Goal: Information Seeking & Learning: Check status

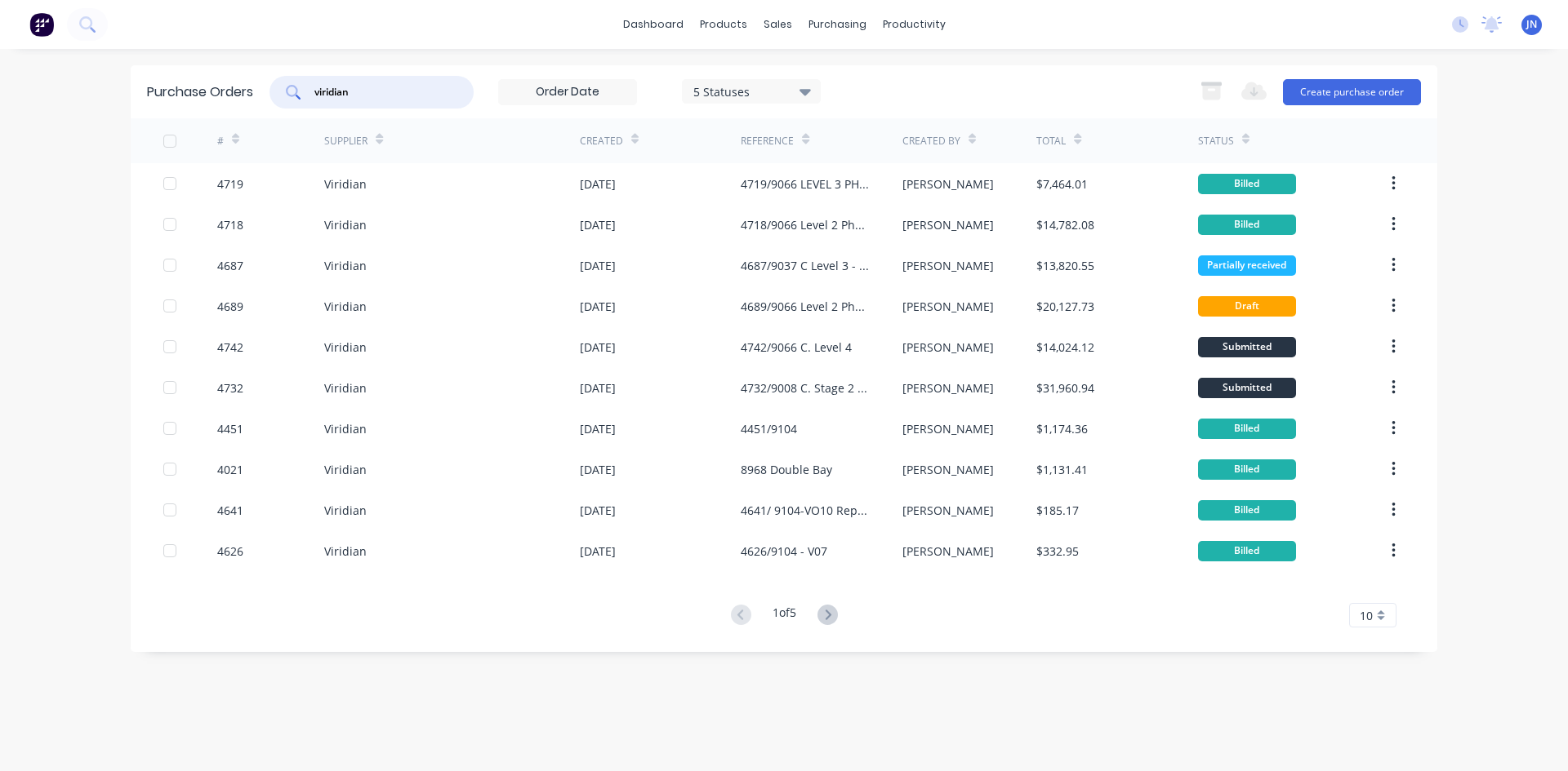
type input "viridian"
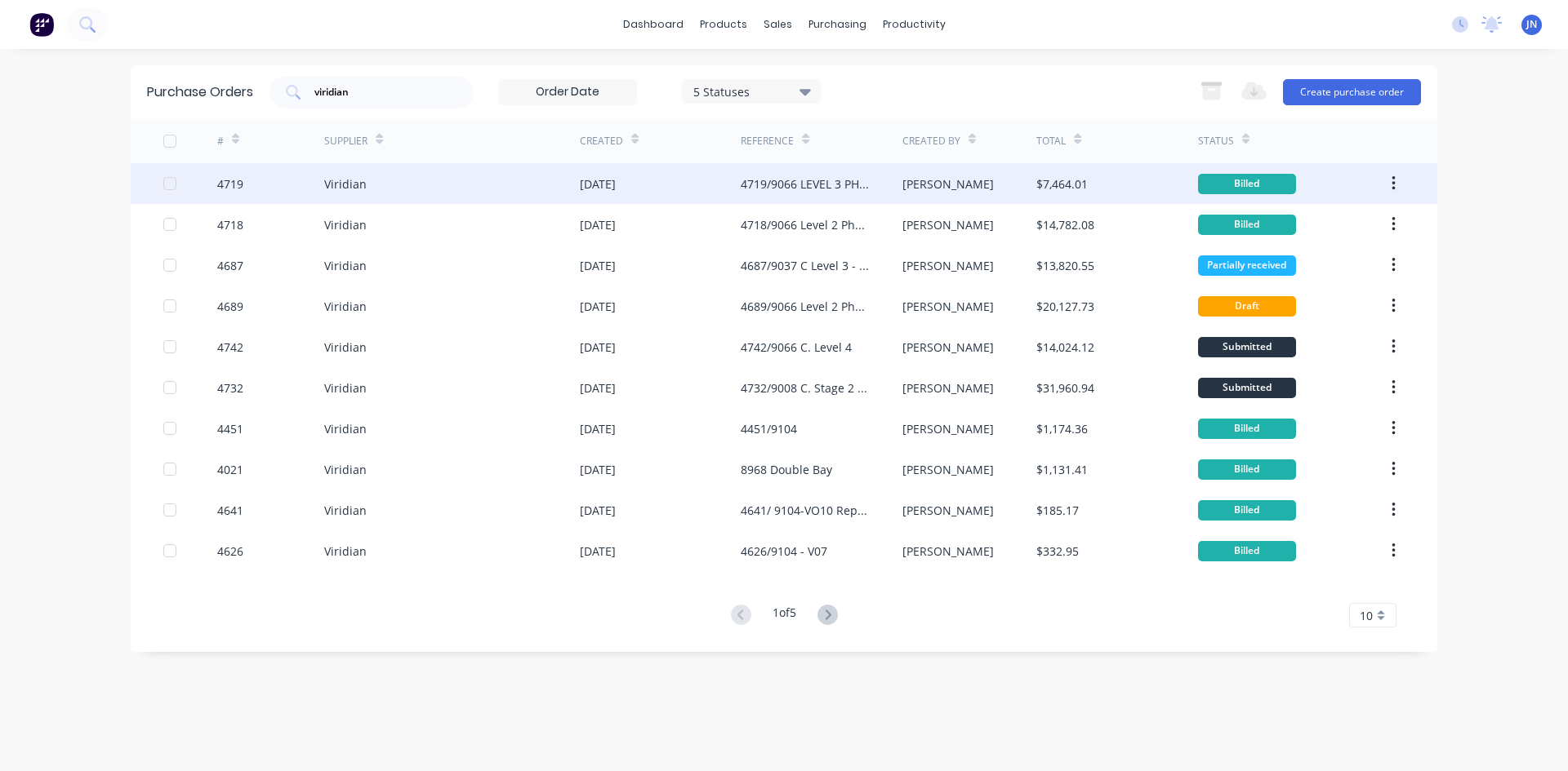
click at [770, 189] on div "4719/9066 LEVEL 3 PHASE 1" at bounding box center [805, 184] width 128 height 17
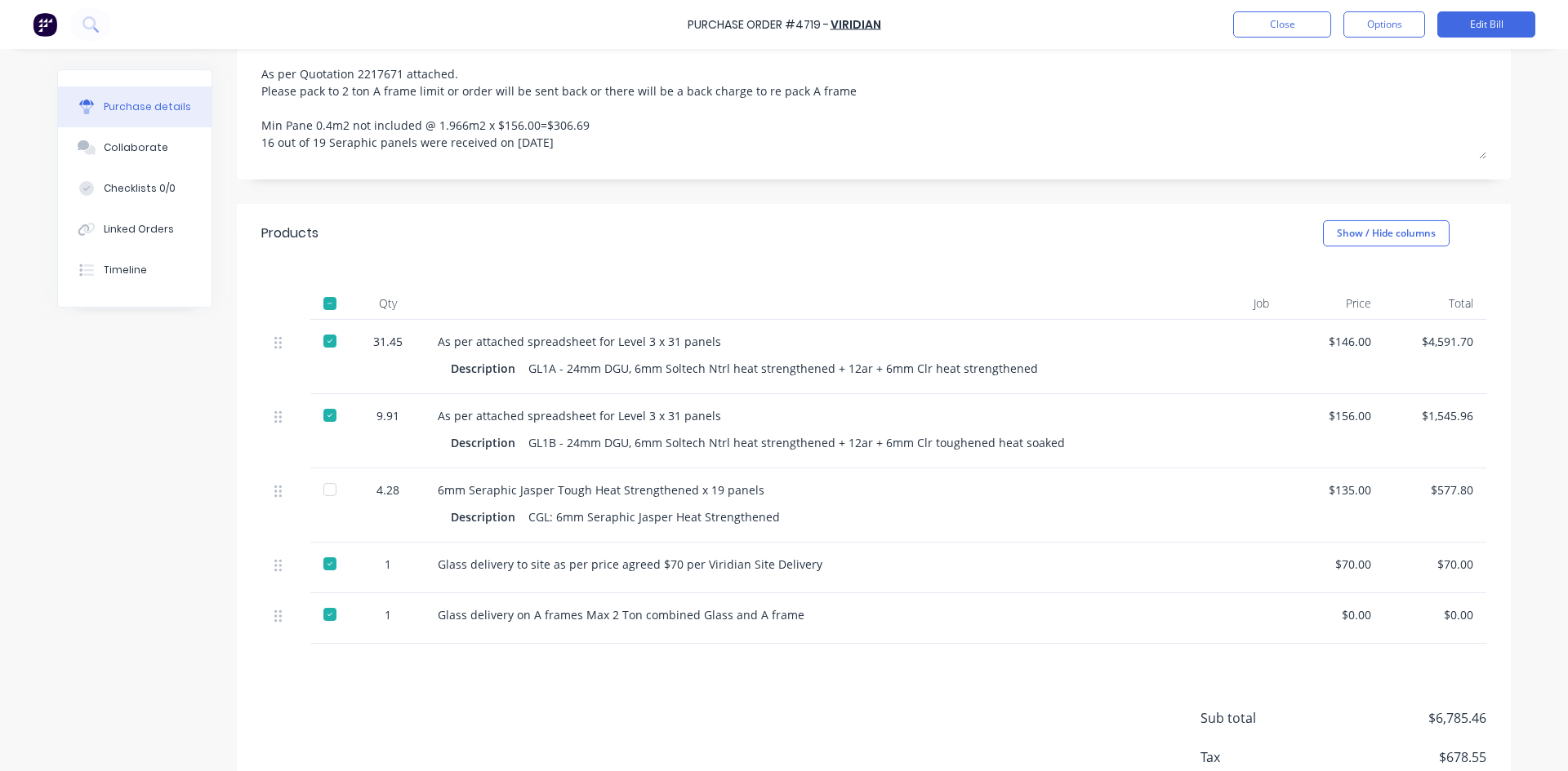
scroll to position [327, 0]
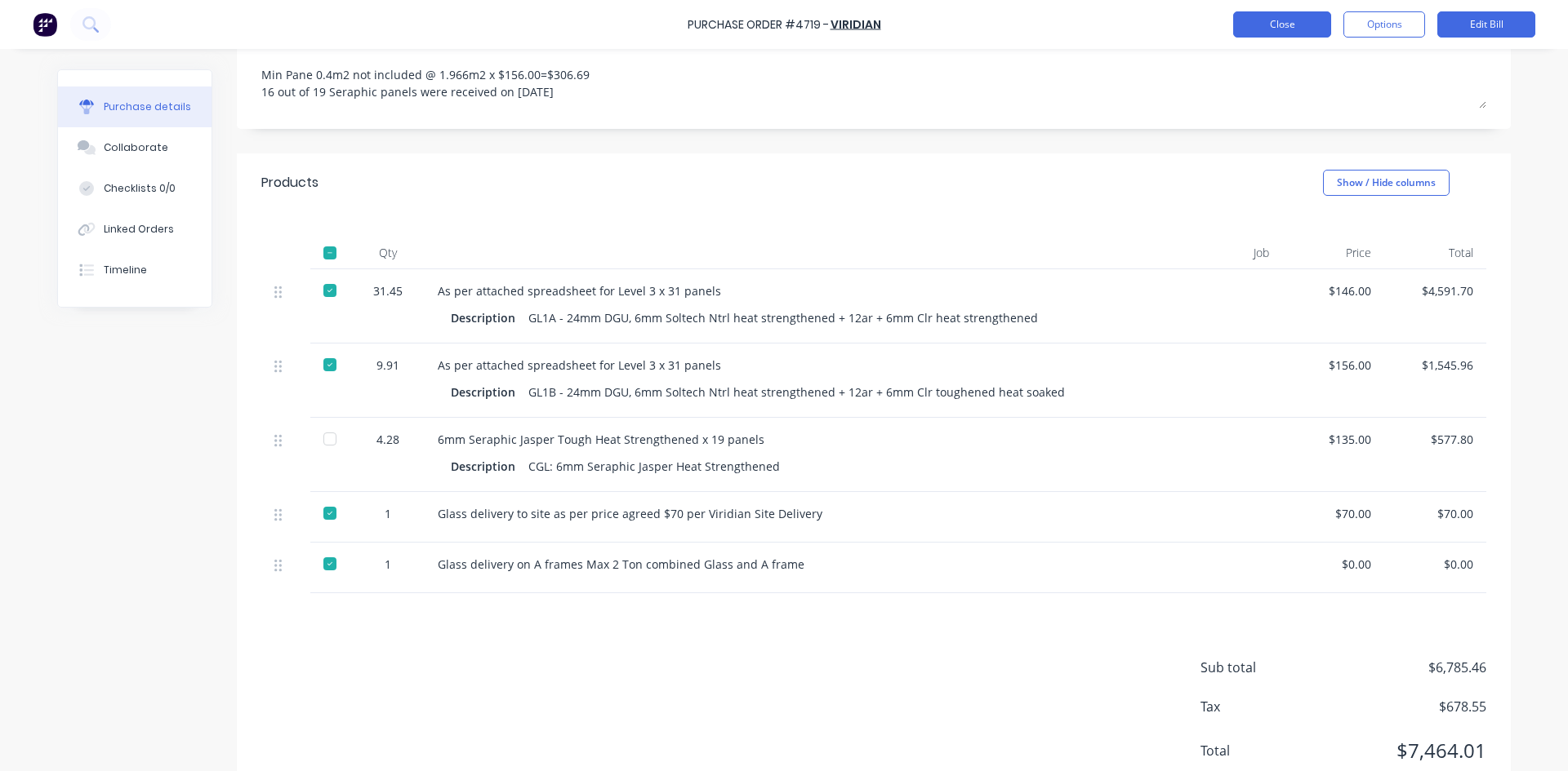
click at [1262, 20] on button "Close" at bounding box center [1282, 24] width 98 height 26
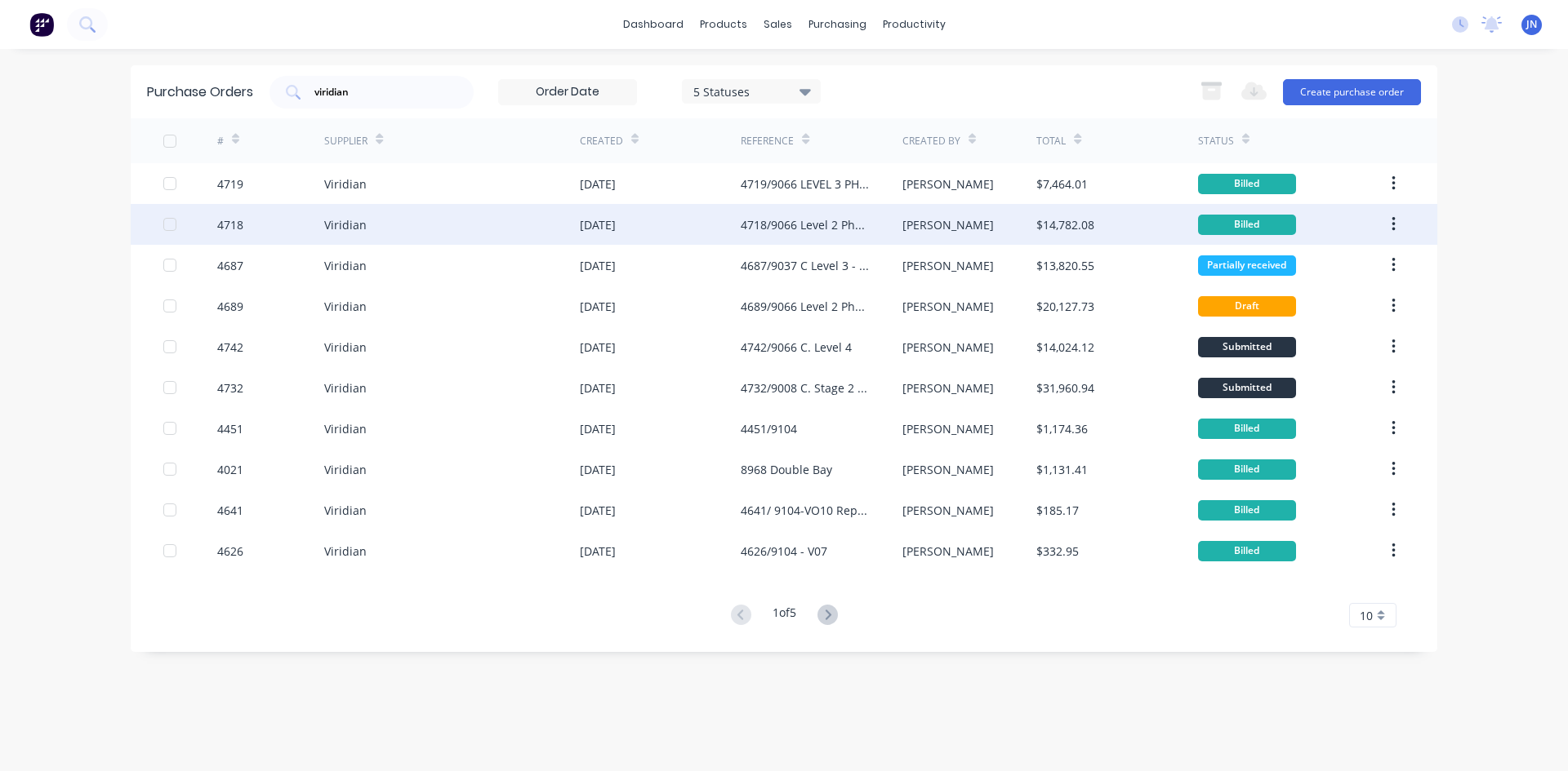
click at [823, 234] on div "4718/9066 Level 2 Phase 1" at bounding box center [821, 225] width 161 height 41
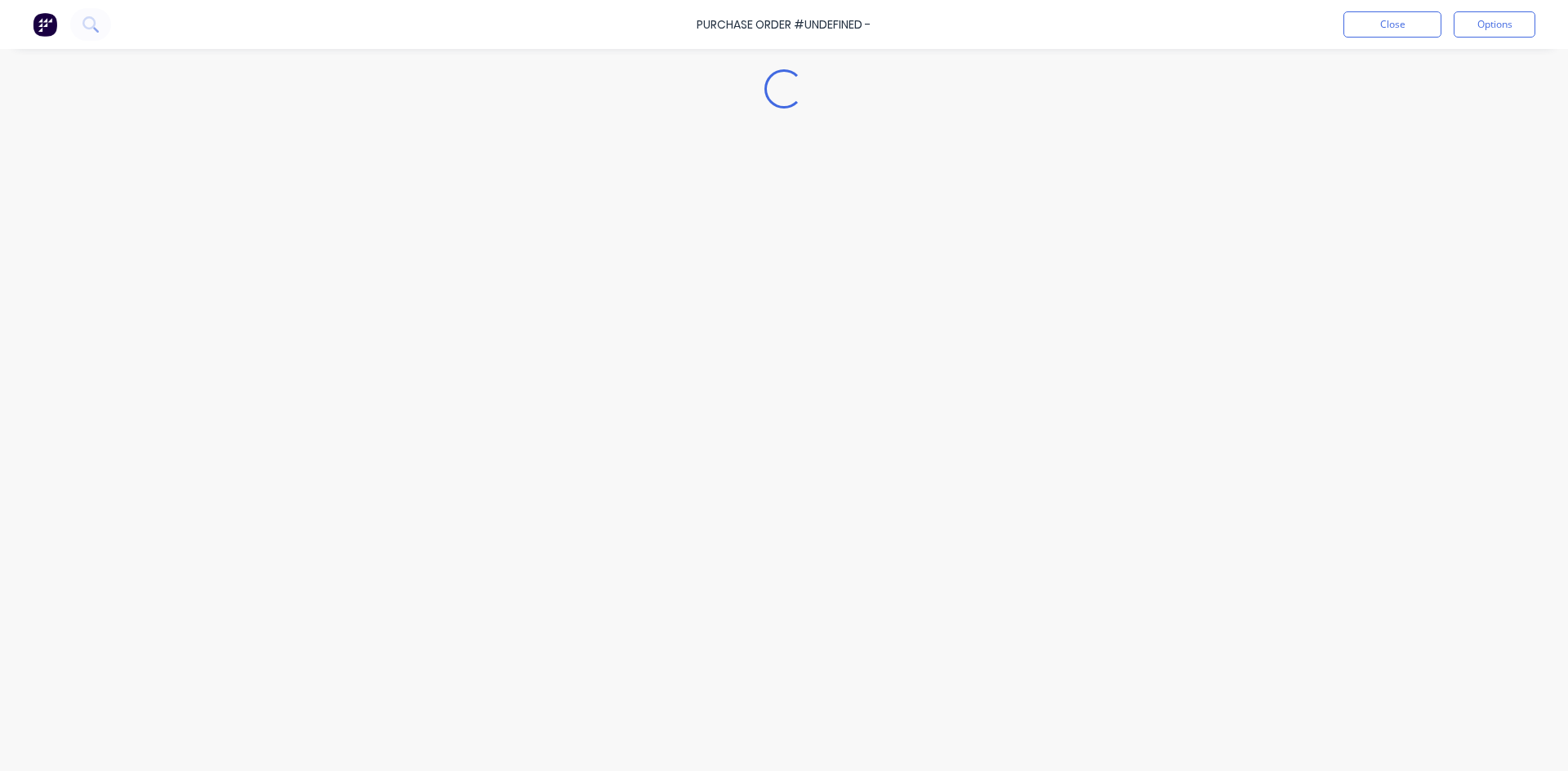
type textarea "x"
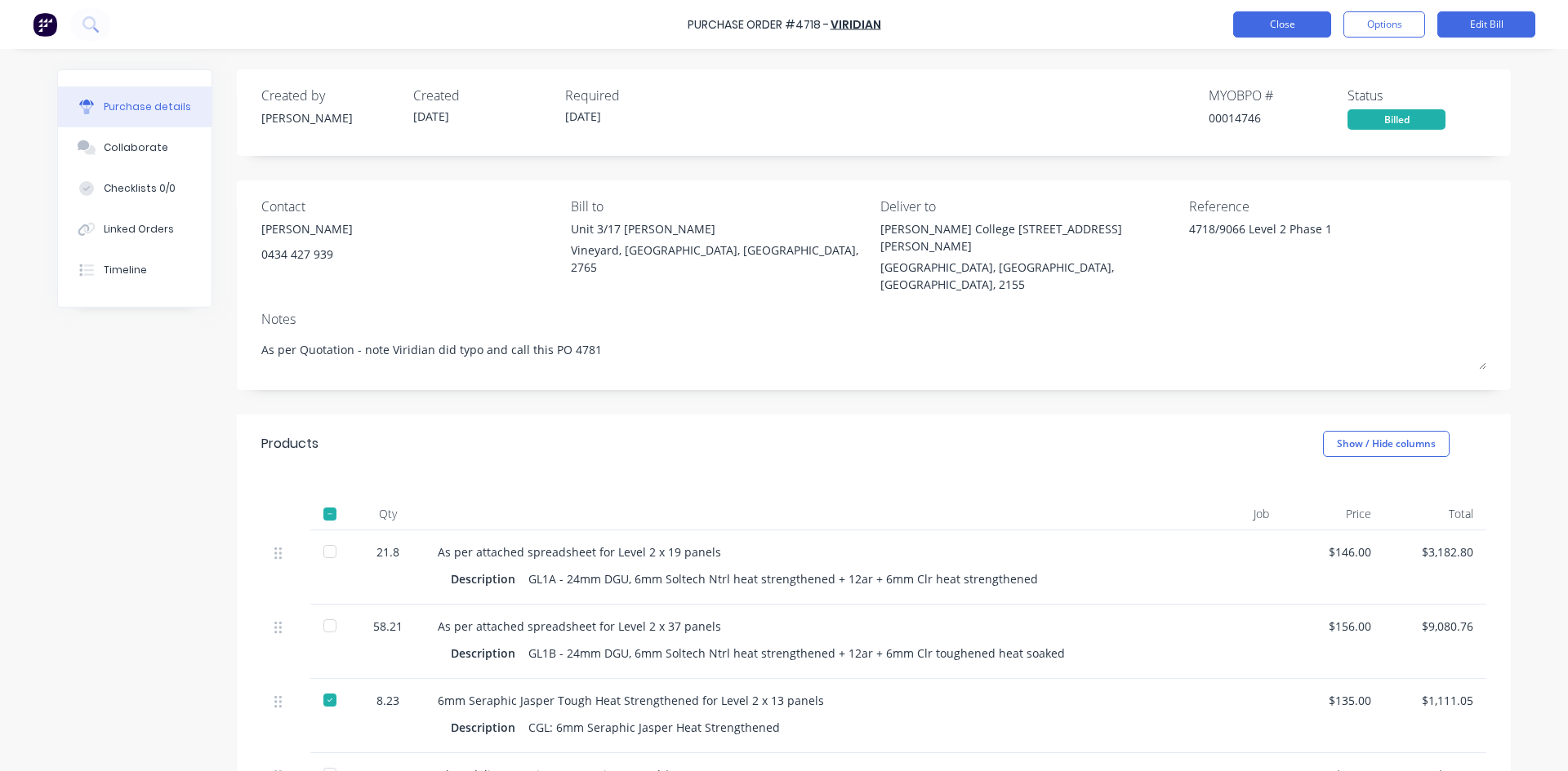
click at [1270, 20] on button "Close" at bounding box center [1282, 24] width 98 height 26
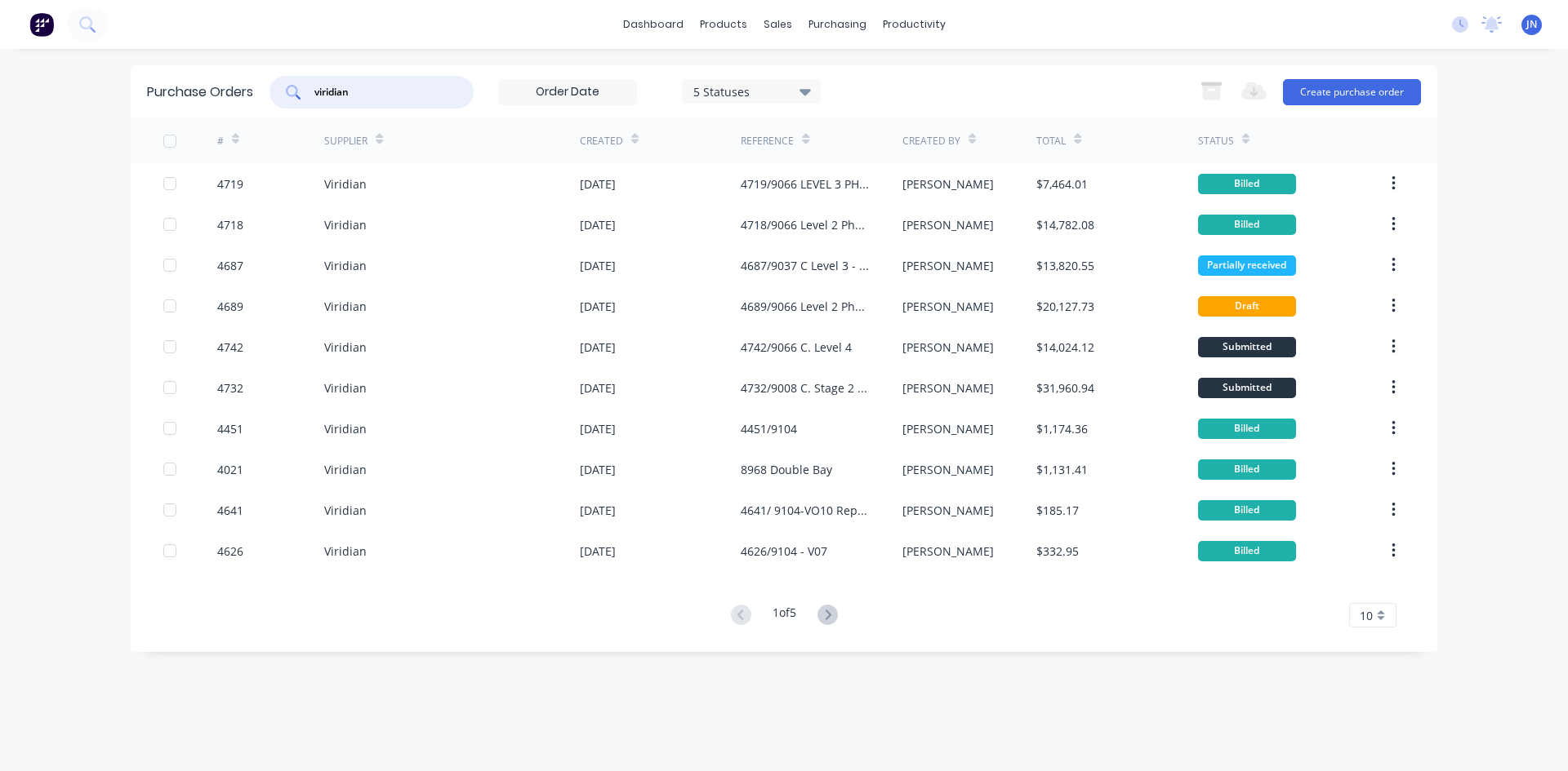
drag, startPoint x: 373, startPoint y: 96, endPoint x: 167, endPoint y: 97, distance: 206.0
click at [167, 97] on div "Purchase Orders viridian 5 Statuses 5 Statuses Export to Excel (XLSX) Create pu…" at bounding box center [784, 91] width 1306 height 53
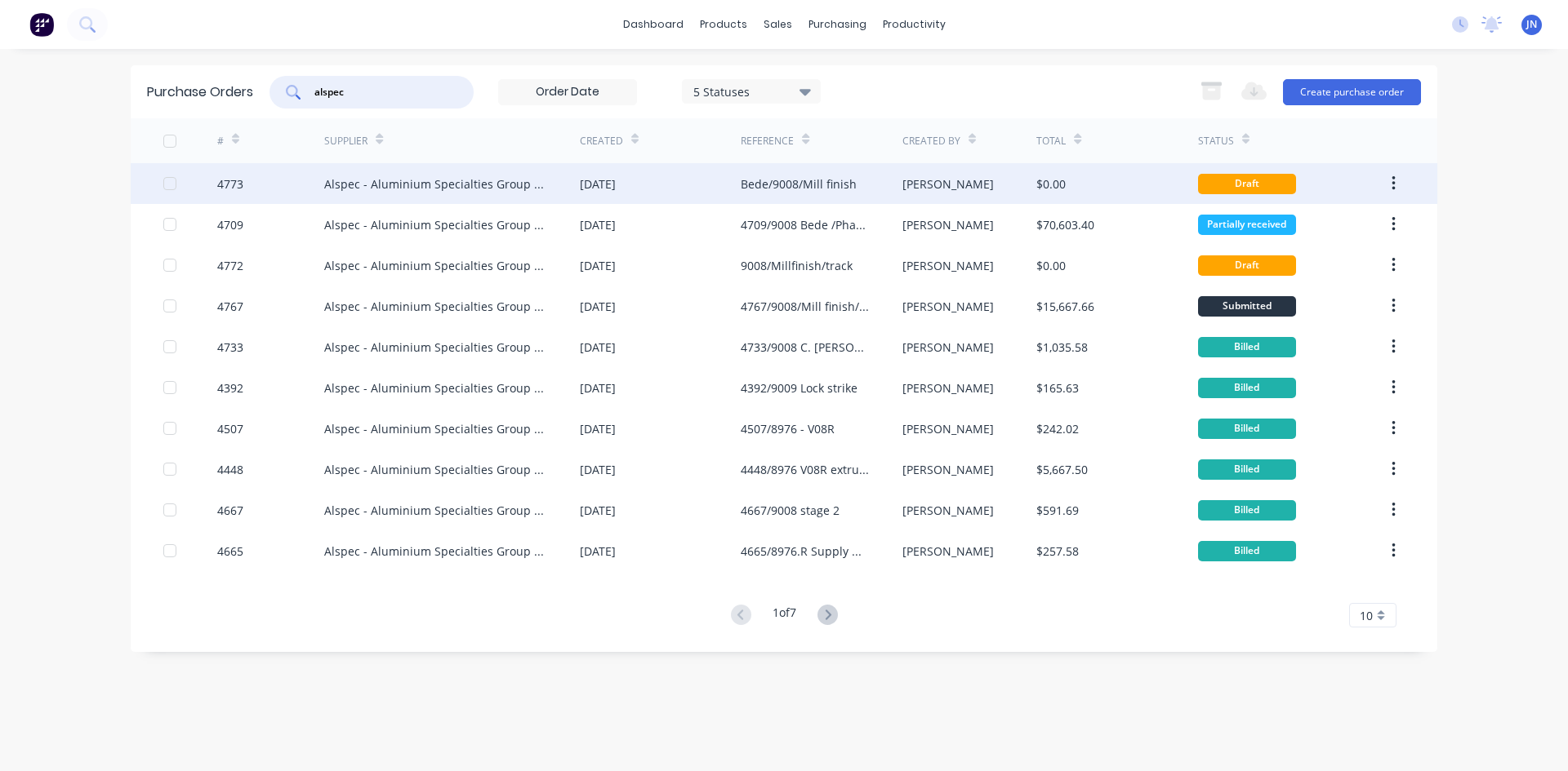
type input "alspec"
click at [498, 193] on div "Alspec - Aluminium Specialties Group Pty Ltd" at bounding box center [451, 184] width 255 height 41
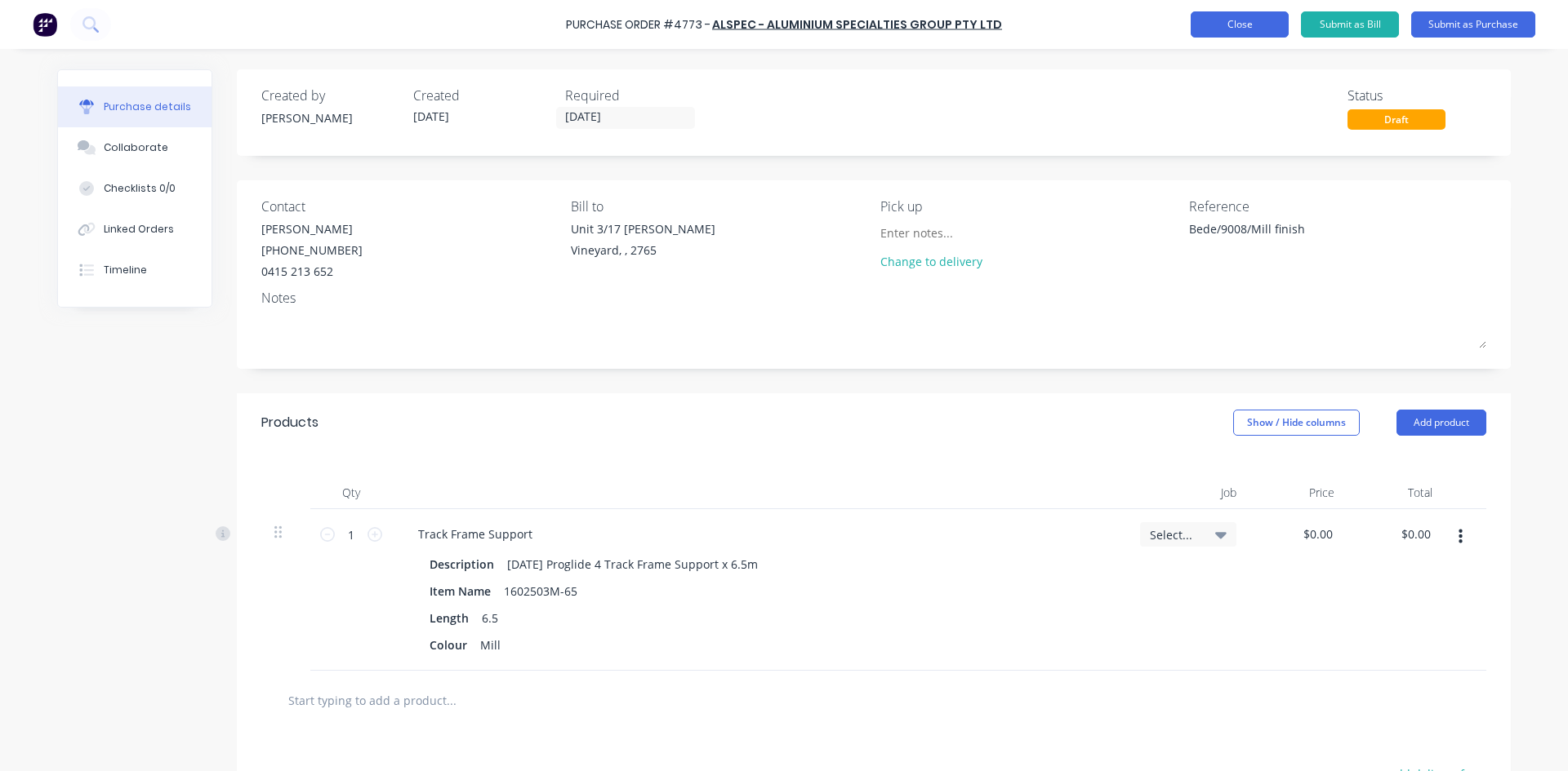
click at [1210, 19] on button "Close" at bounding box center [1239, 24] width 98 height 26
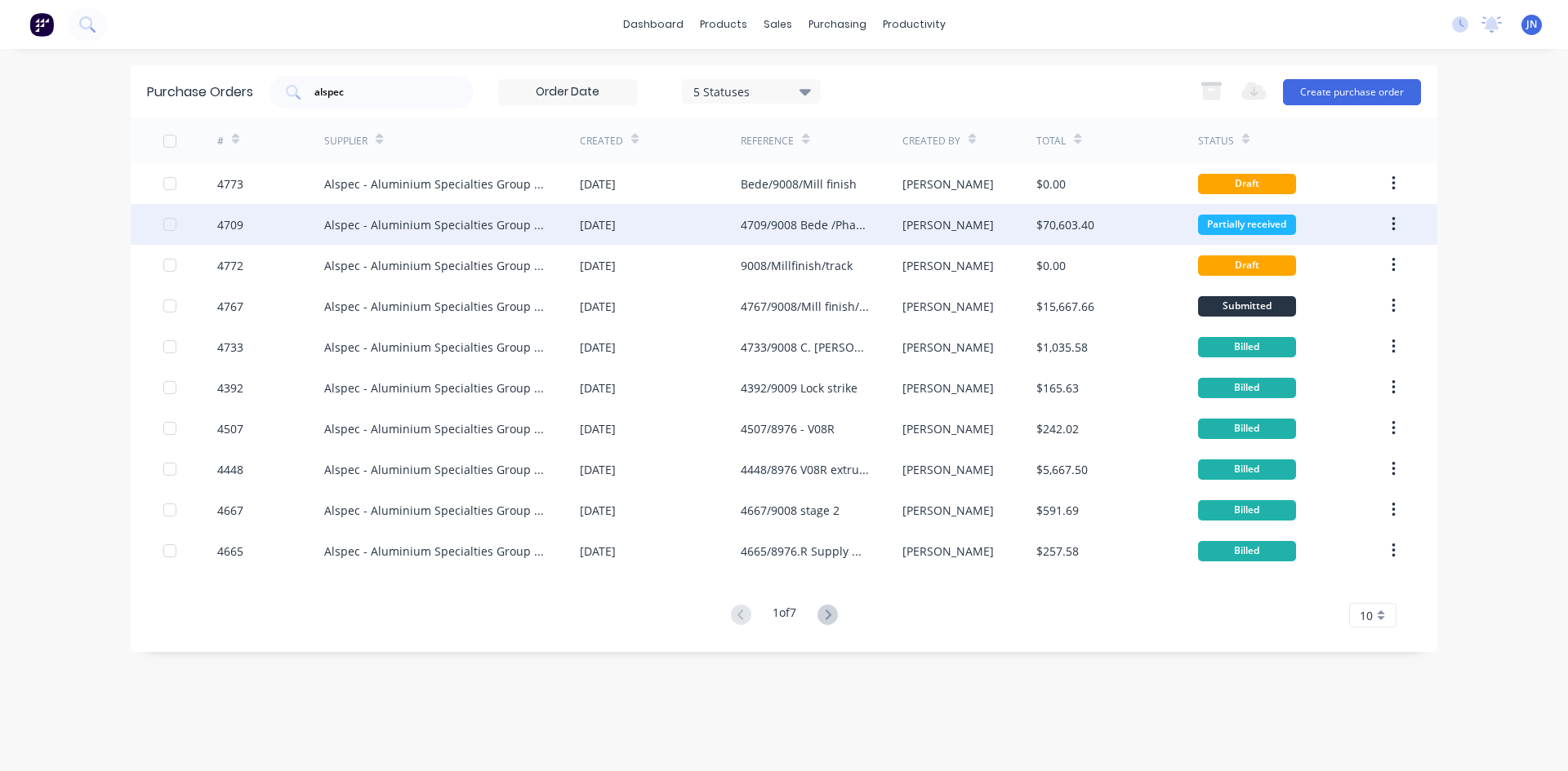
click at [934, 223] on div "[PERSON_NAME]" at bounding box center [969, 225] width 135 height 41
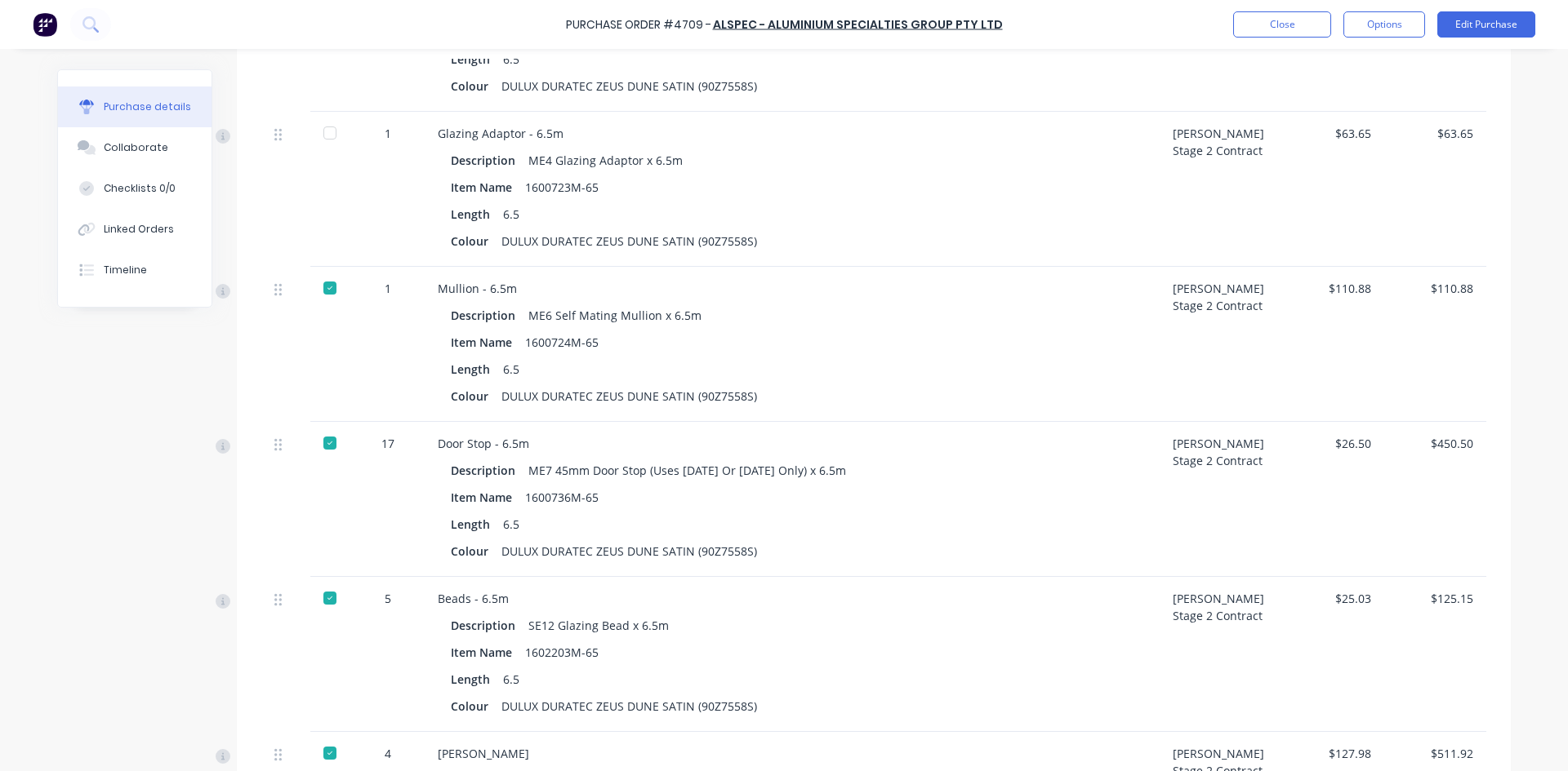
scroll to position [1142, 0]
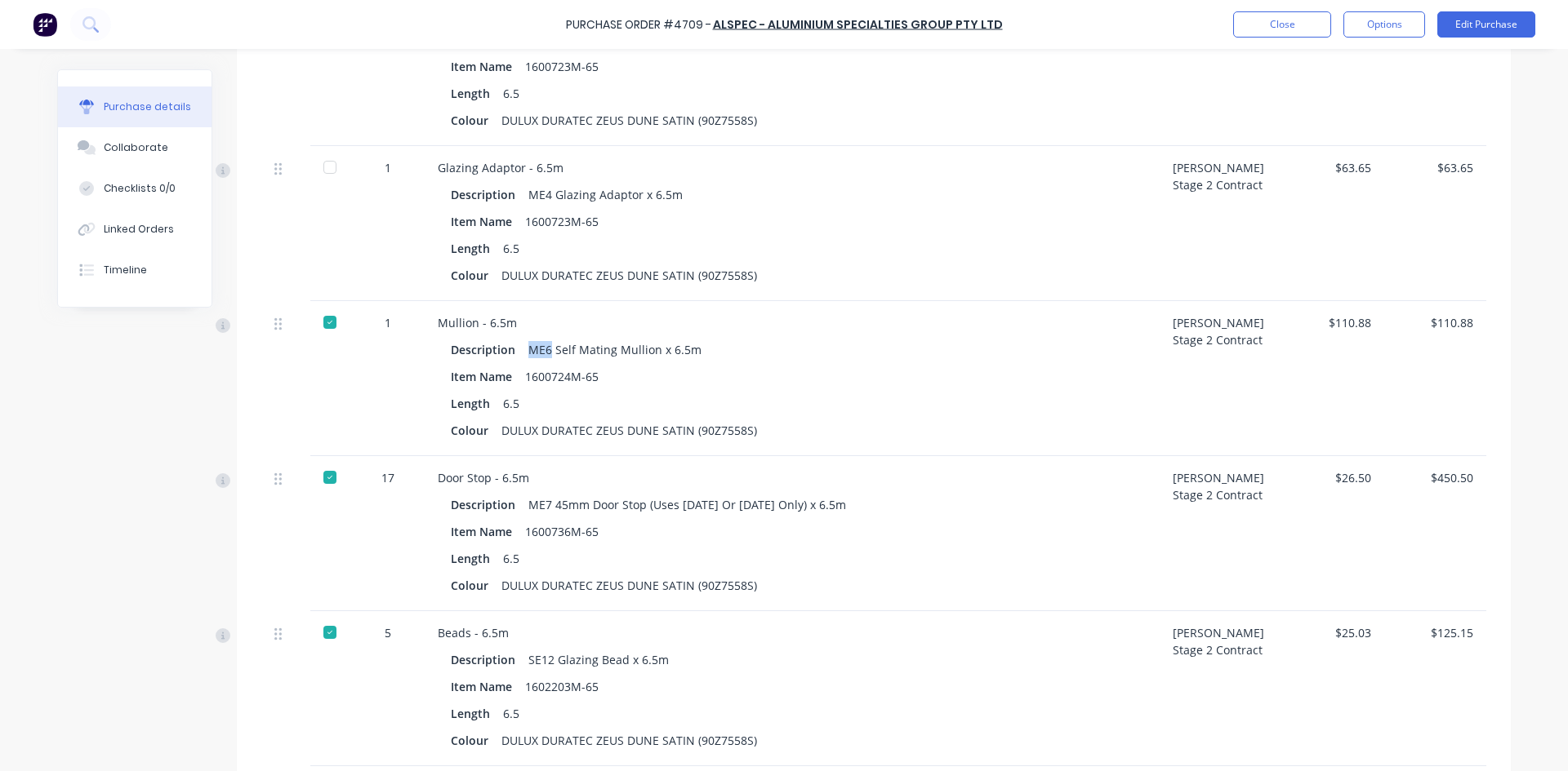
drag, startPoint x: 546, startPoint y: 346, endPoint x: 526, endPoint y: 348, distance: 20.1
click at [515, 348] on div "Description ME6 Self Mating Mullion x 6.5m" at bounding box center [792, 350] width 682 height 24
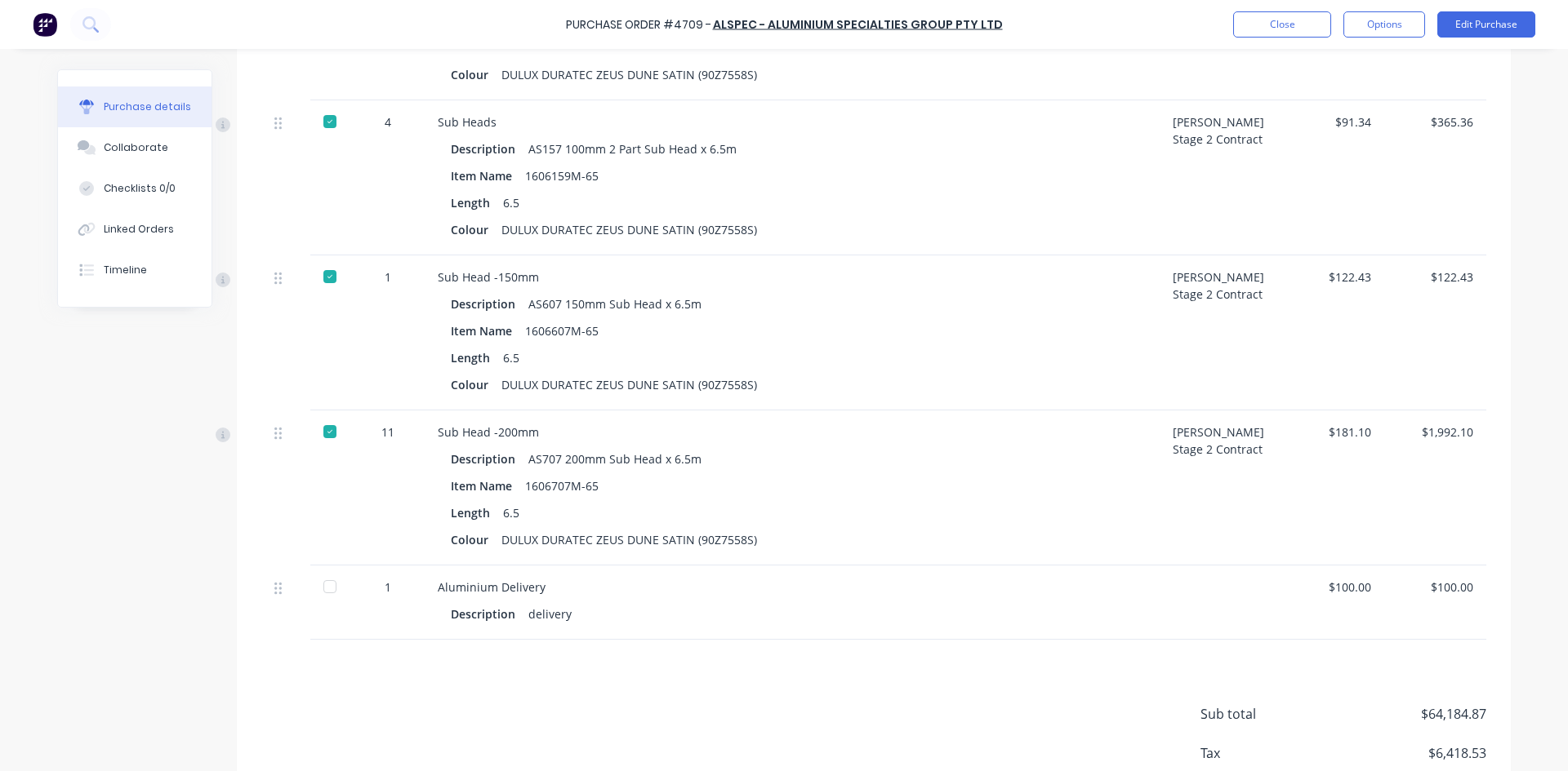
scroll to position [6162, 0]
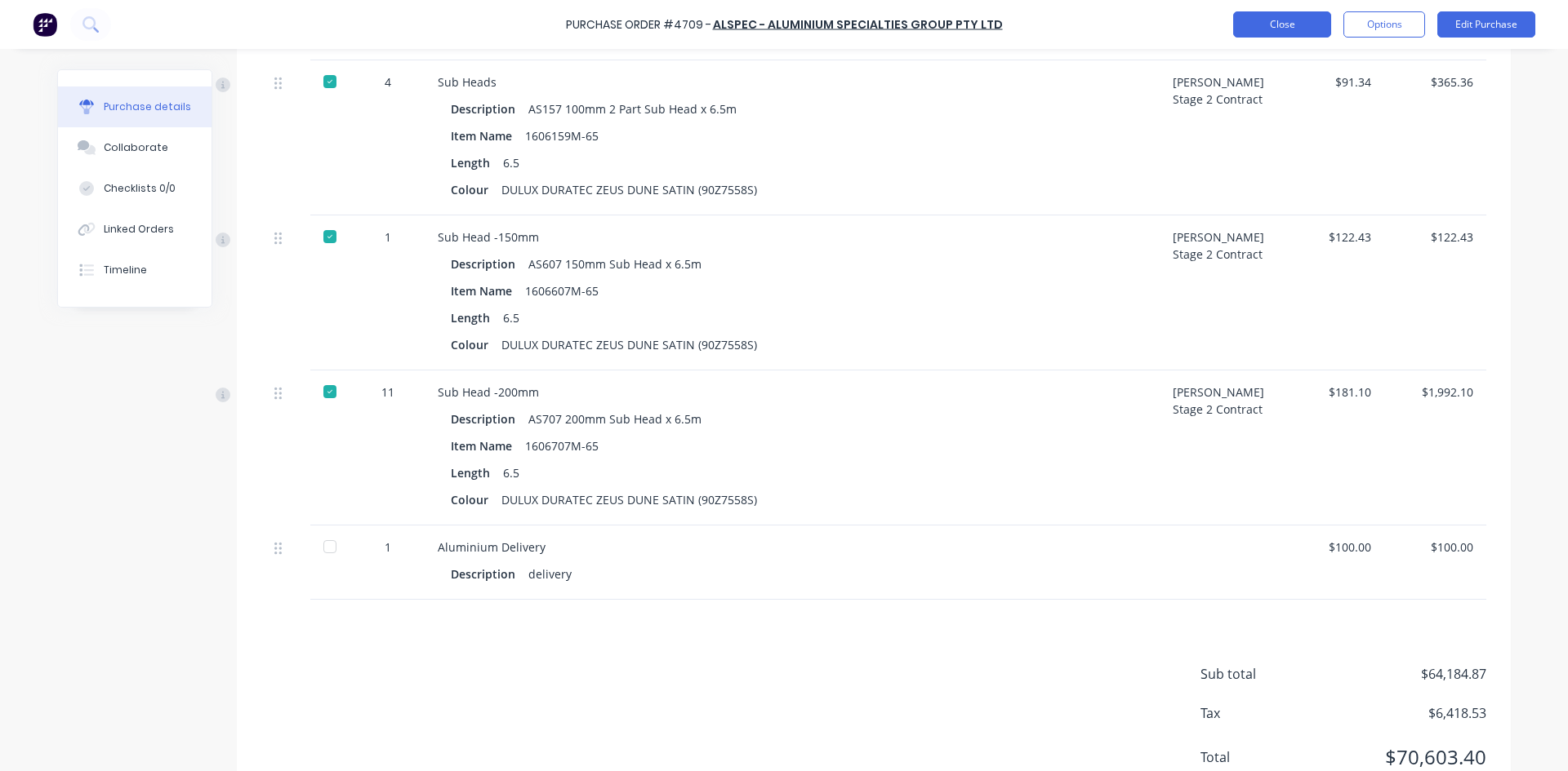
click at [1286, 19] on button "Close" at bounding box center [1282, 24] width 98 height 26
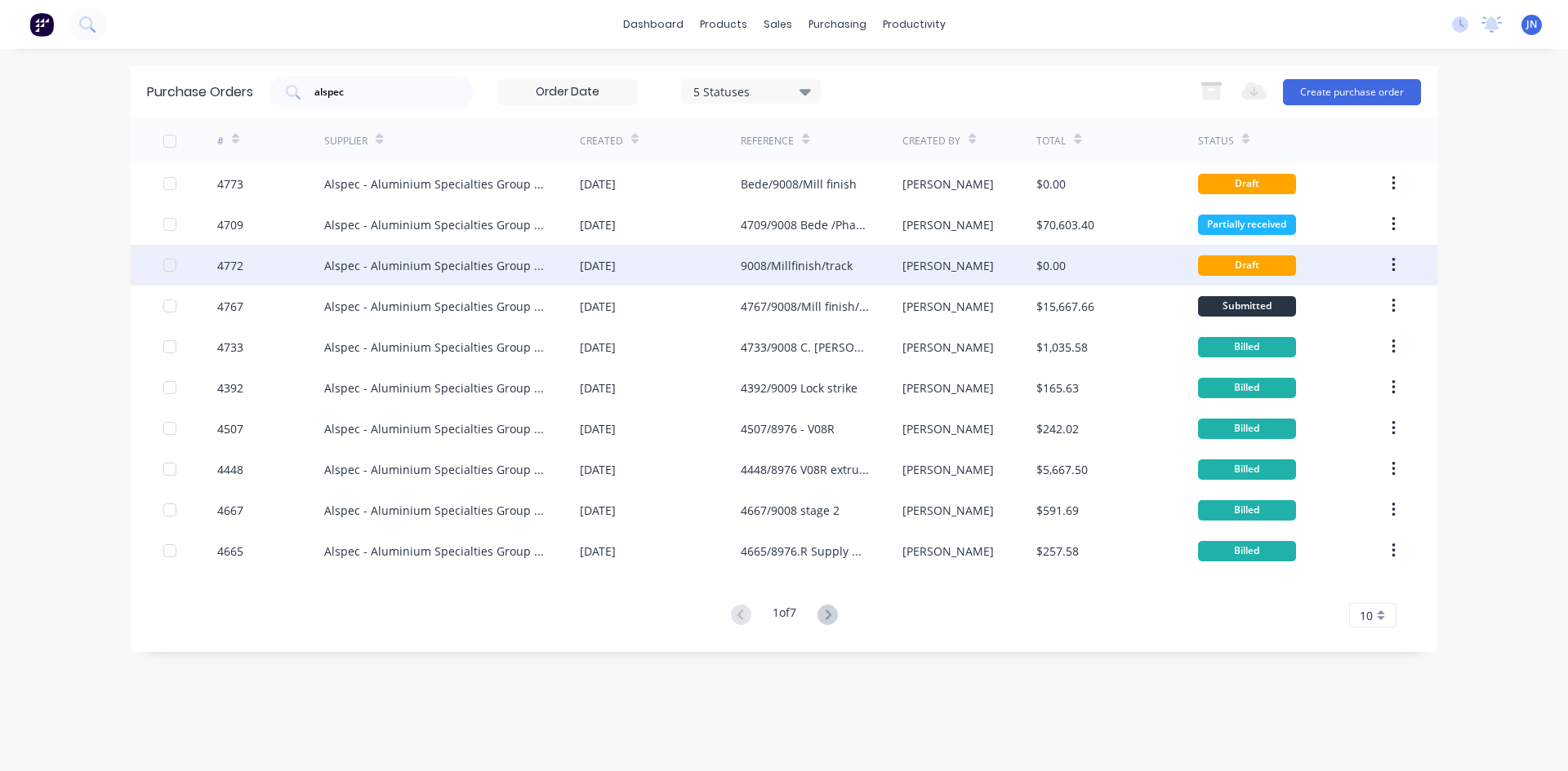
click at [791, 263] on div "9008/Millfinish/track" at bounding box center [797, 265] width 111 height 17
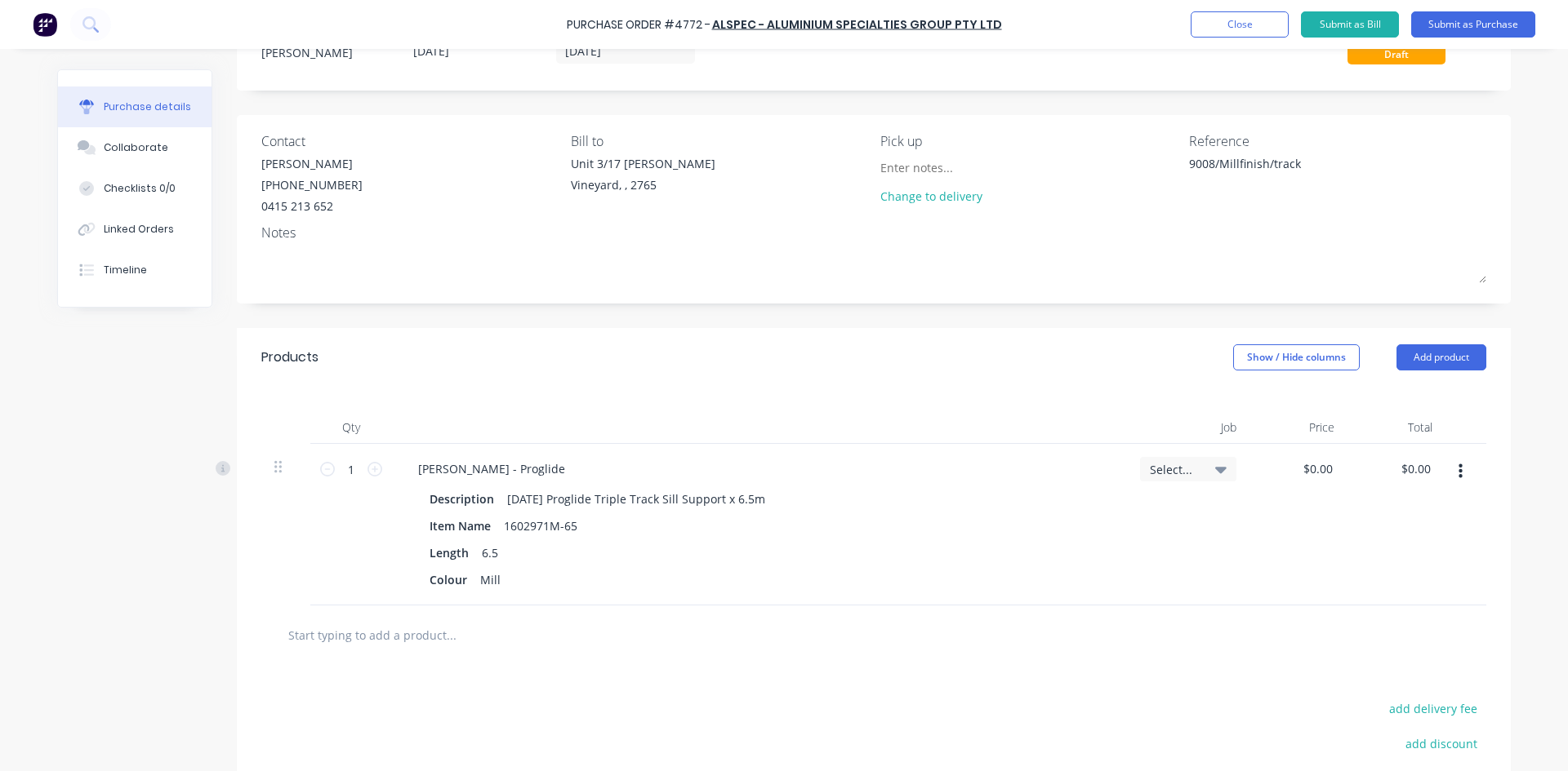
scroll to position [163, 0]
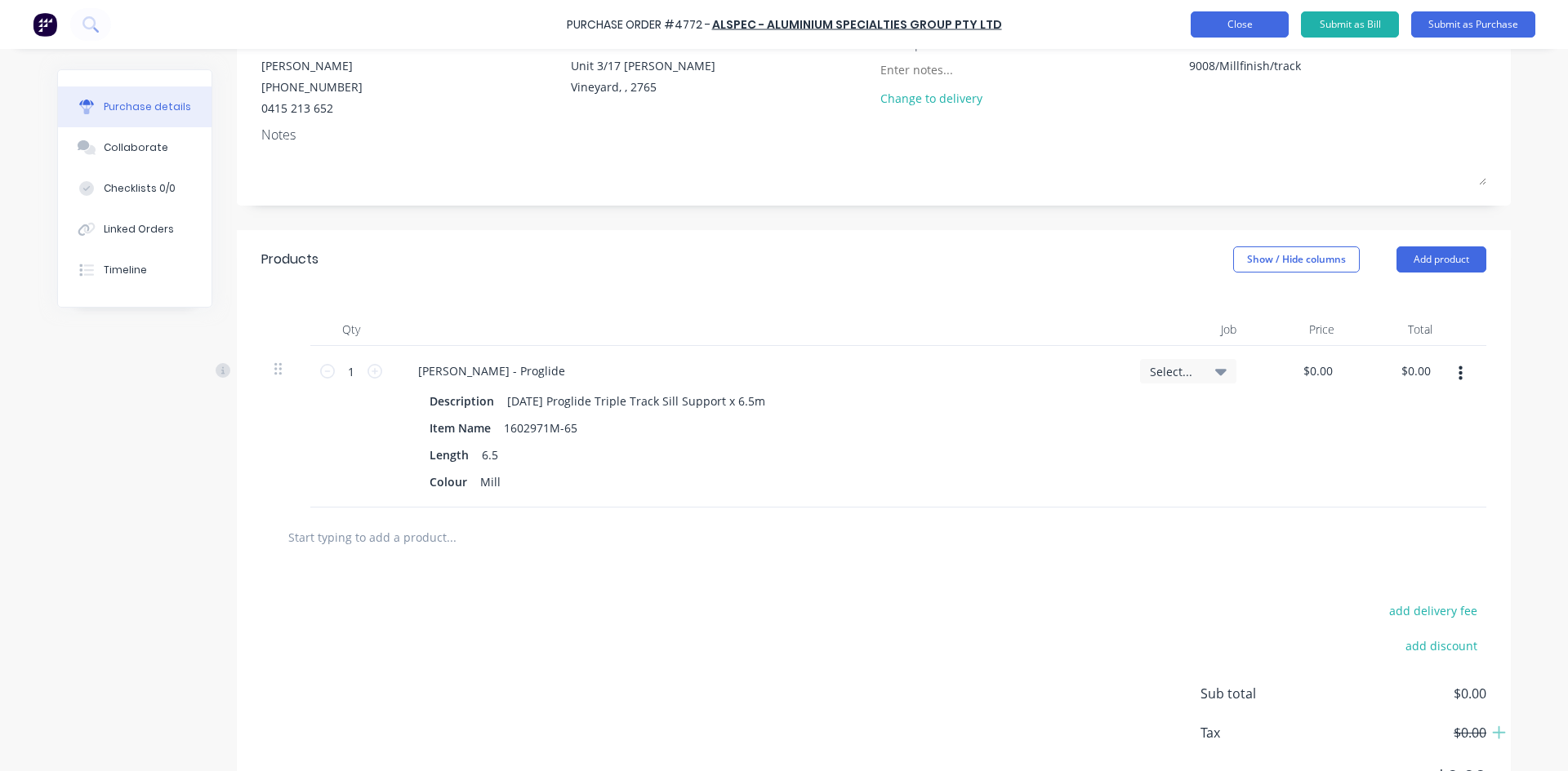
click at [1218, 15] on button "Close" at bounding box center [1239, 24] width 98 height 26
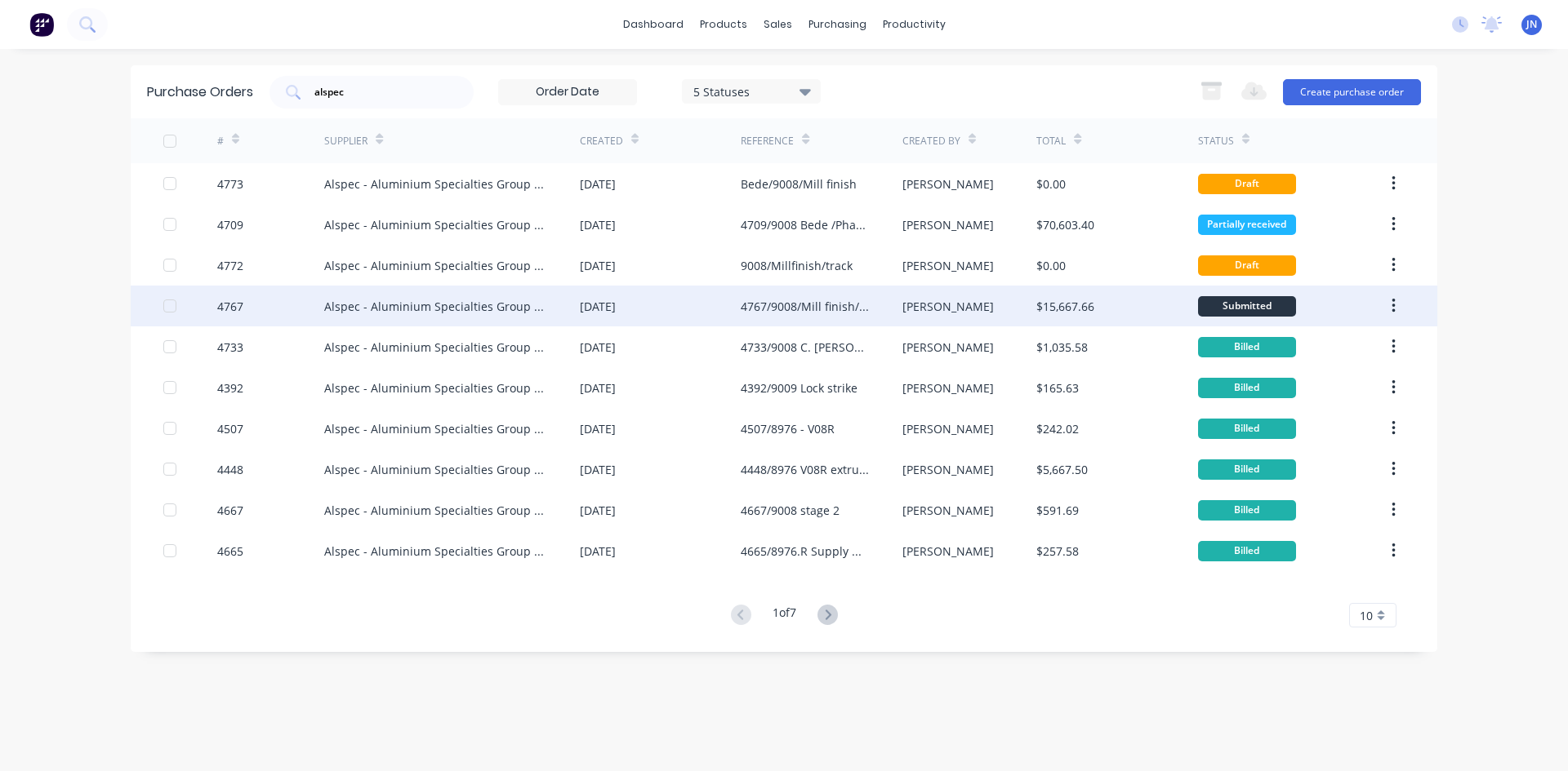
click at [939, 306] on div "[PERSON_NAME]" at bounding box center [969, 306] width 135 height 41
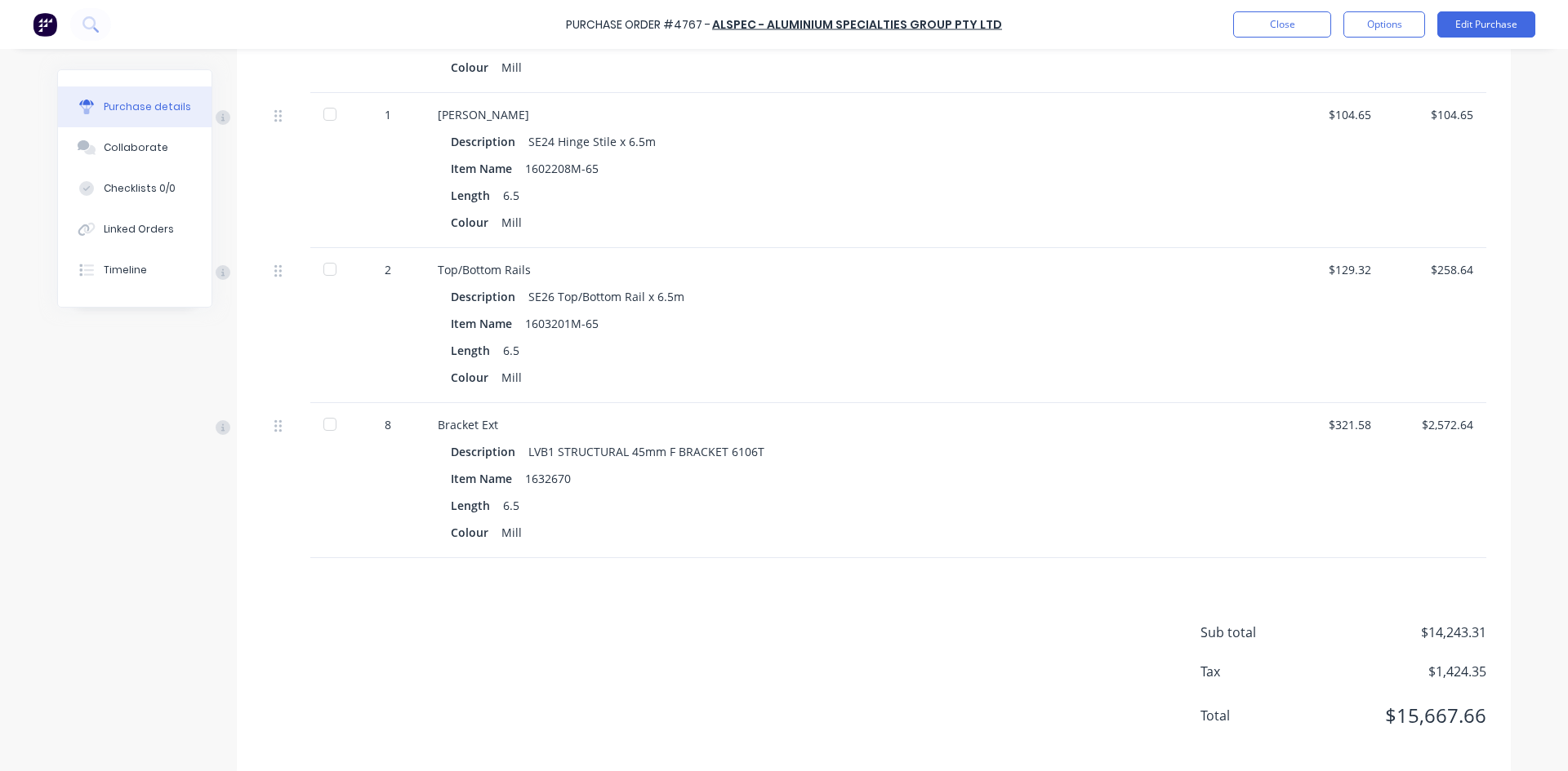
scroll to position [3780, 0]
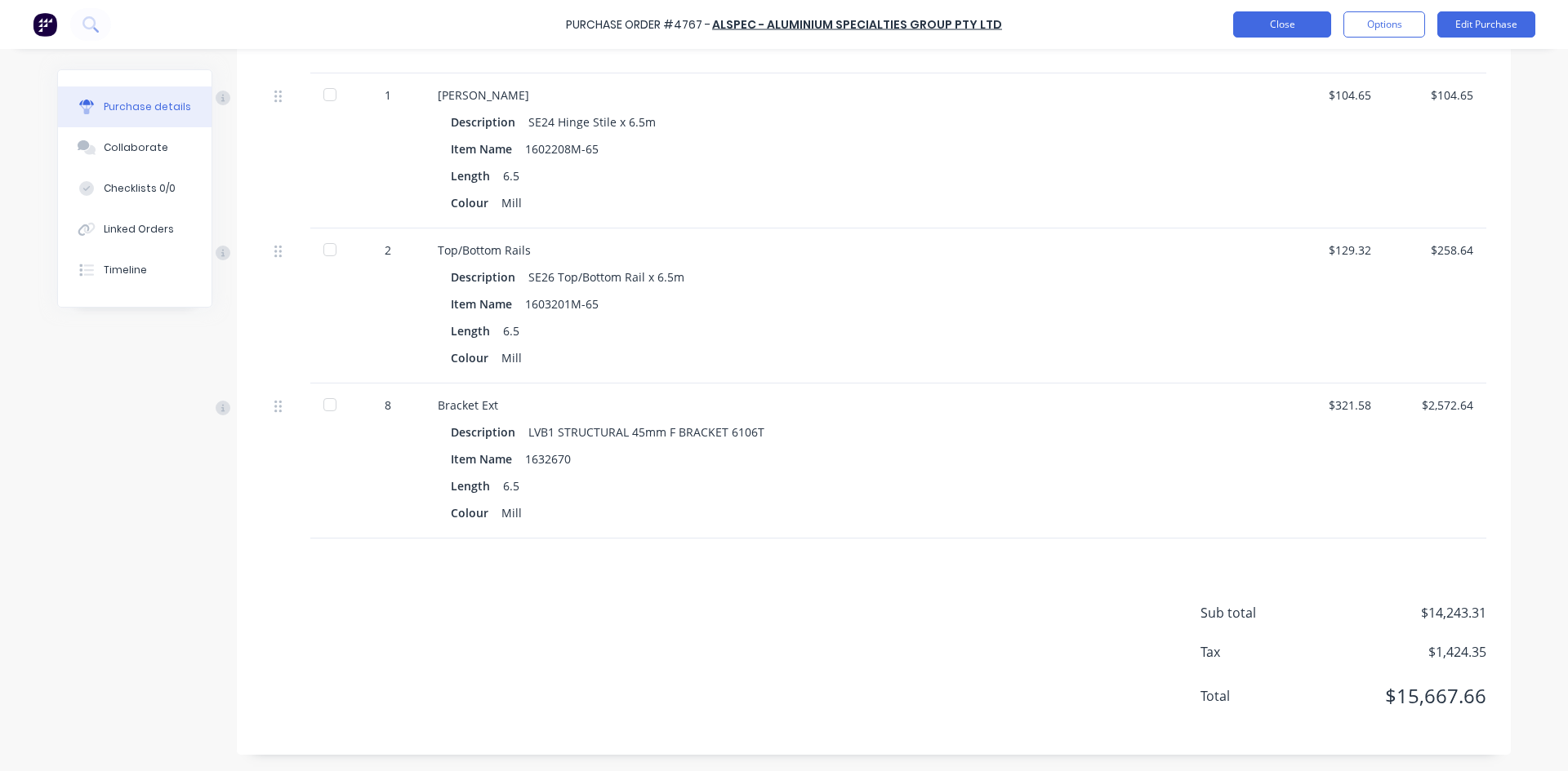
click at [1263, 31] on button "Close" at bounding box center [1282, 24] width 98 height 26
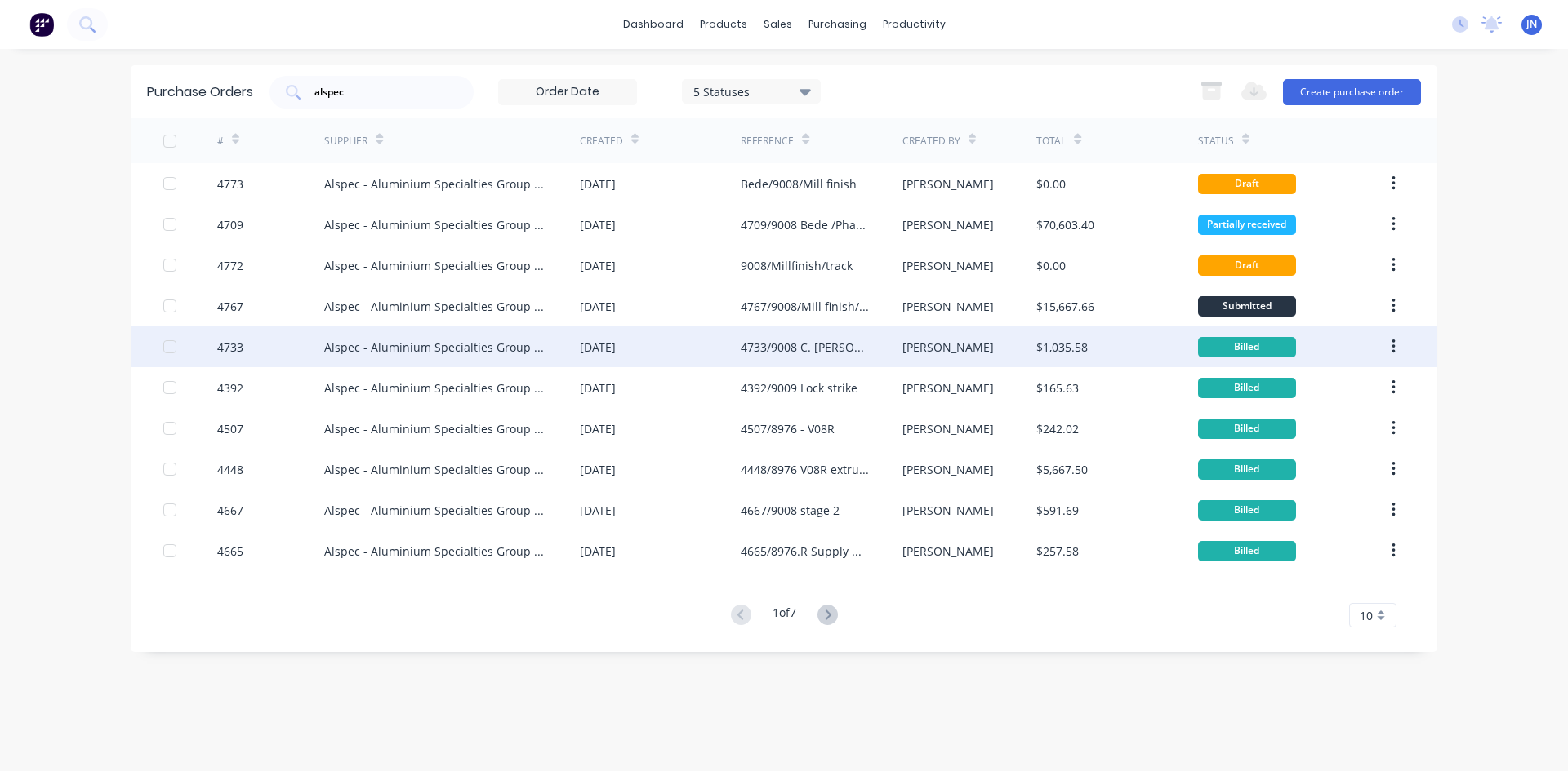
click at [802, 343] on div "4733/9008 C. [PERSON_NAME] Stage 2 Phase 2" at bounding box center [805, 347] width 128 height 17
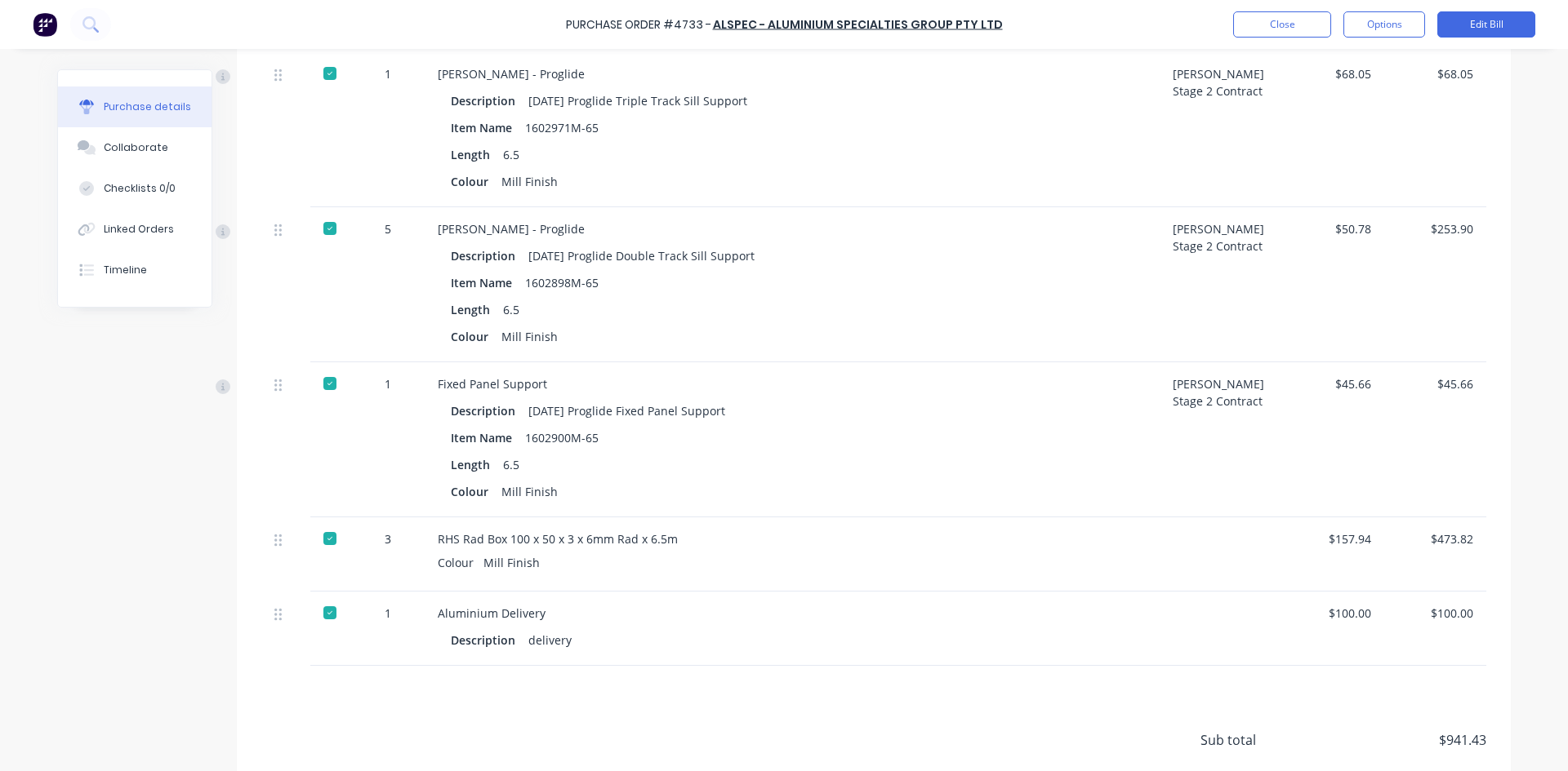
scroll to position [490, 0]
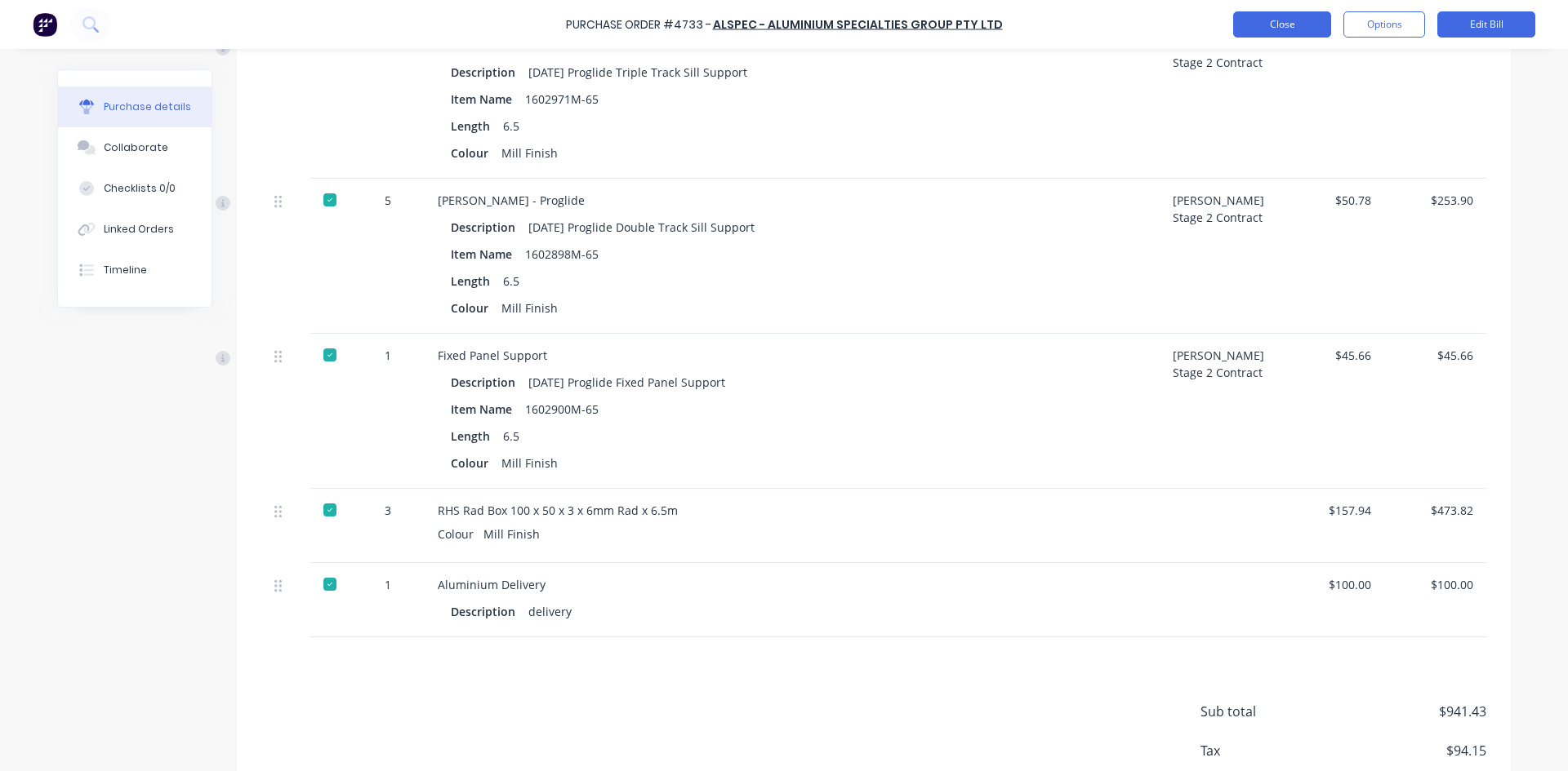
click at [1289, 24] on button "Close" at bounding box center [1282, 24] width 98 height 26
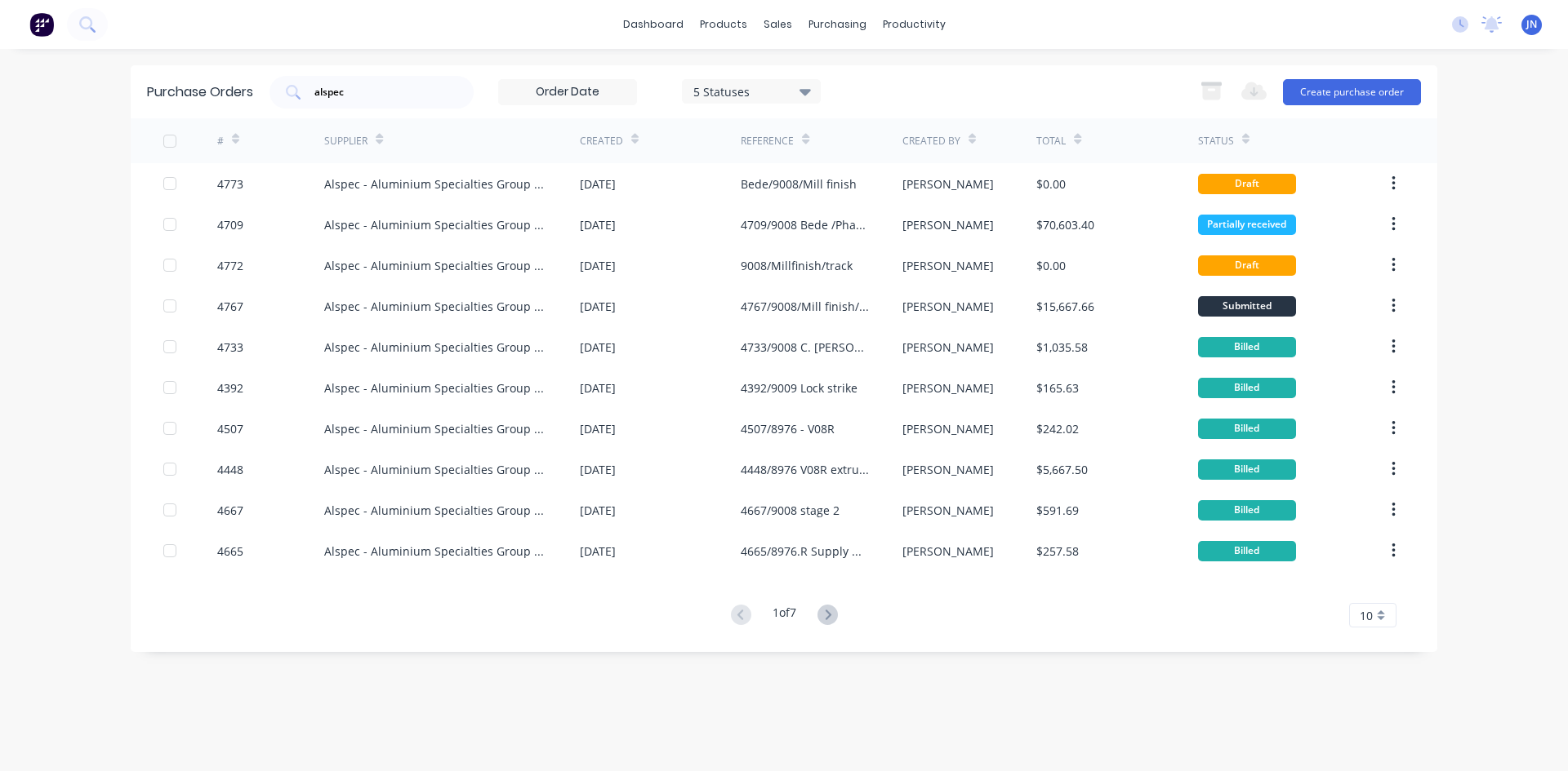
click at [631, 140] on icon at bounding box center [635, 141] width 7 height 5
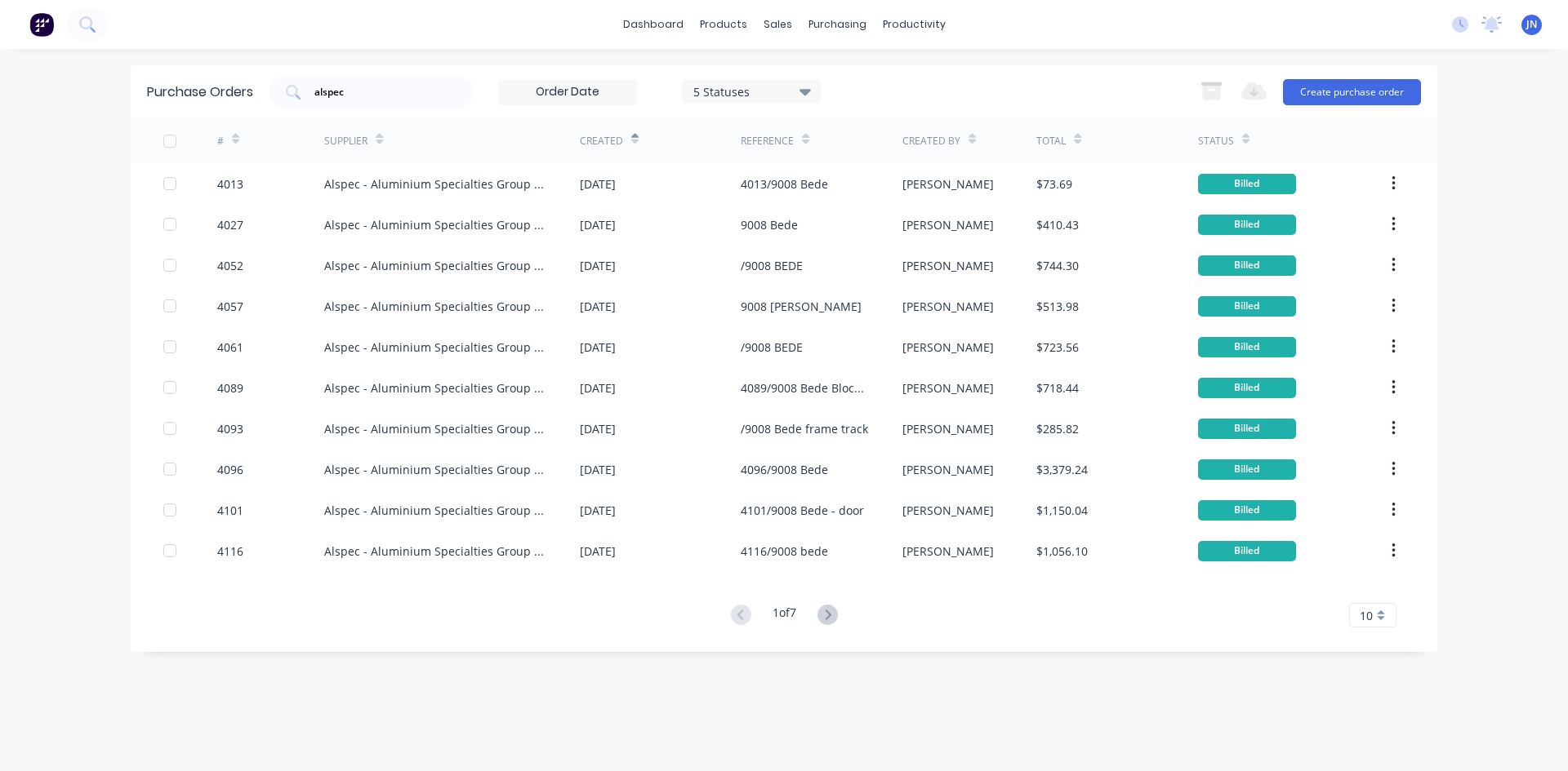
click at [631, 140] on icon at bounding box center [635, 141] width 7 height 5
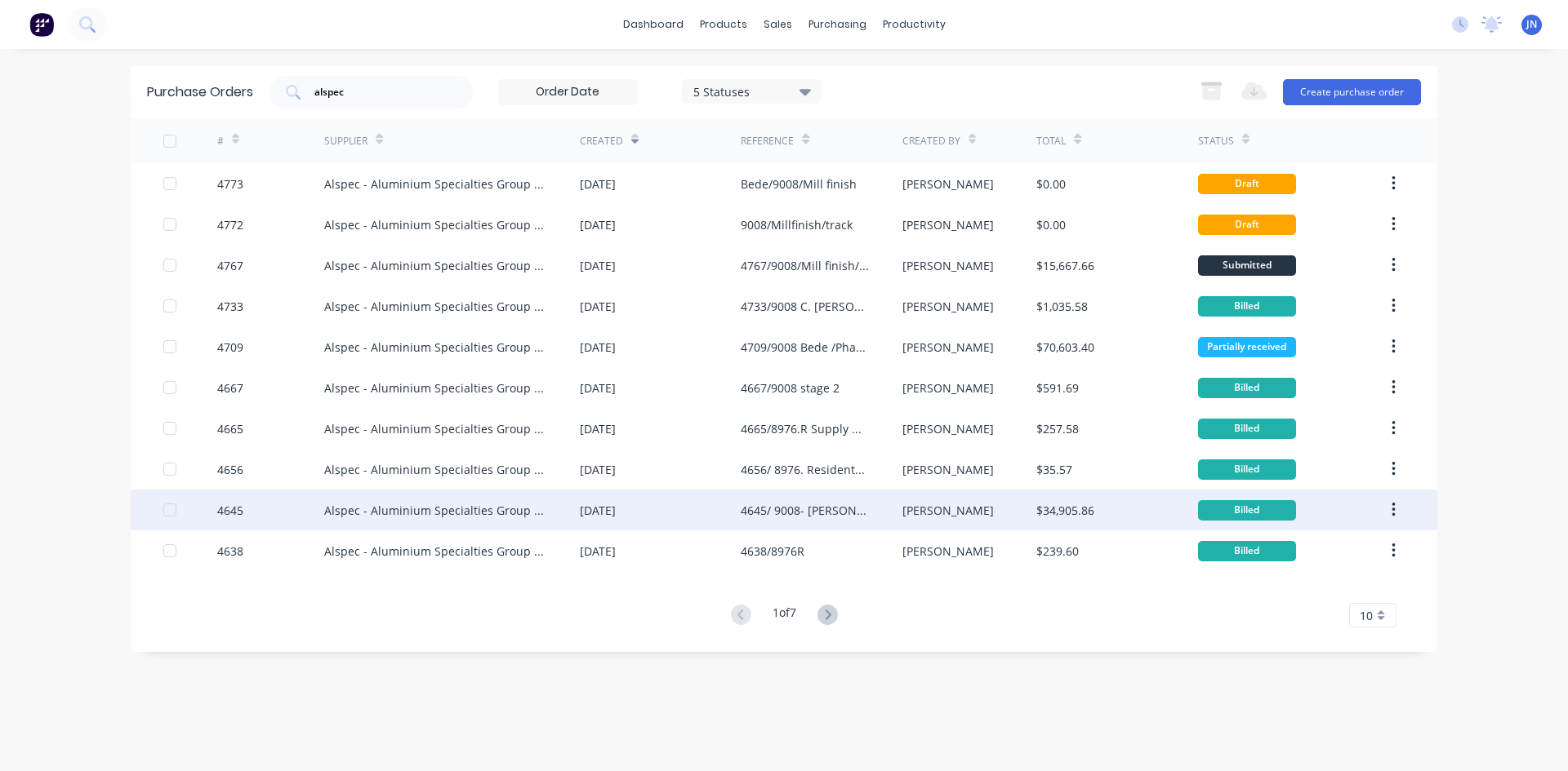
click at [1017, 518] on div "[PERSON_NAME]" at bounding box center [969, 510] width 135 height 41
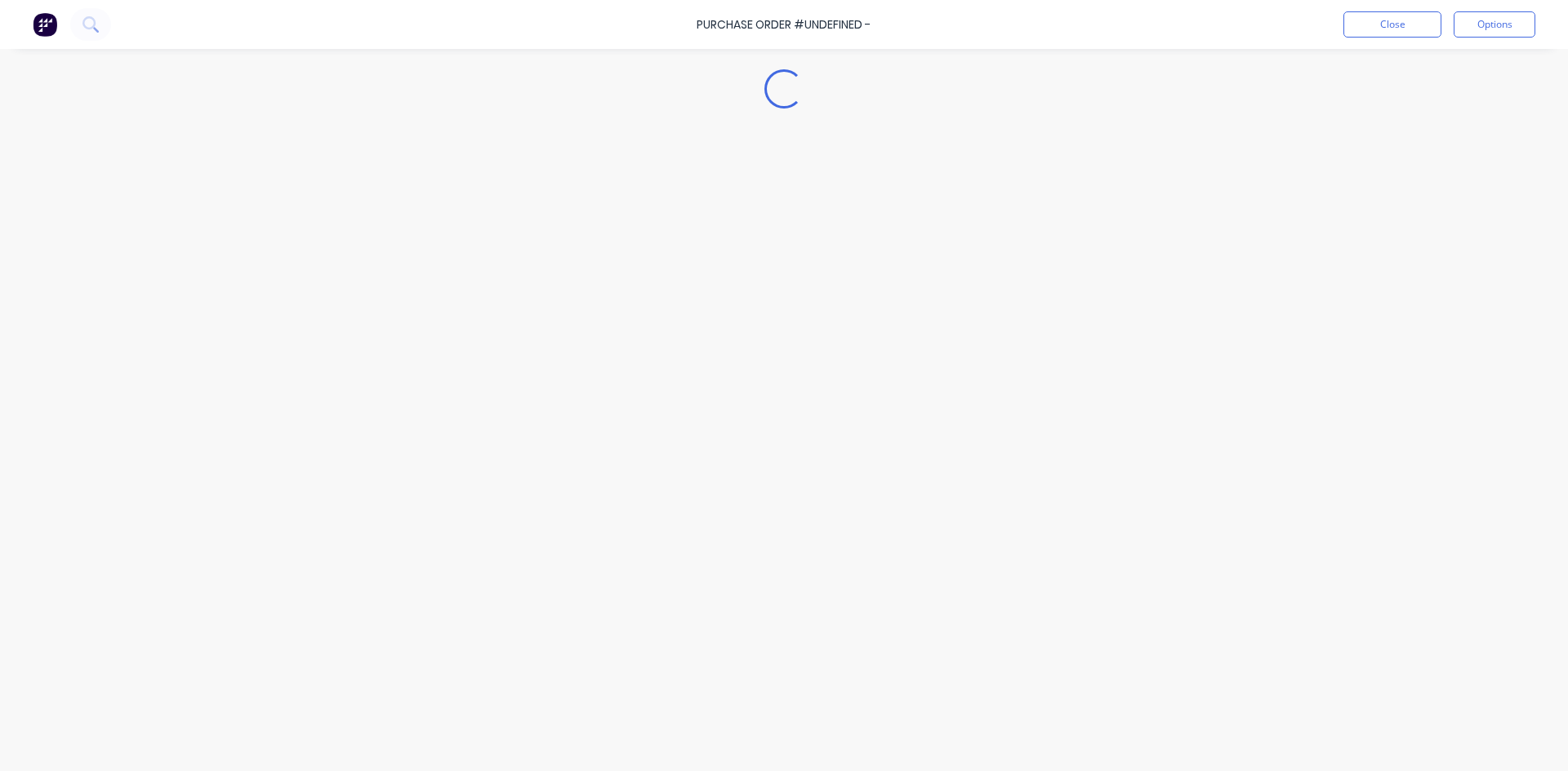
type textarea "x"
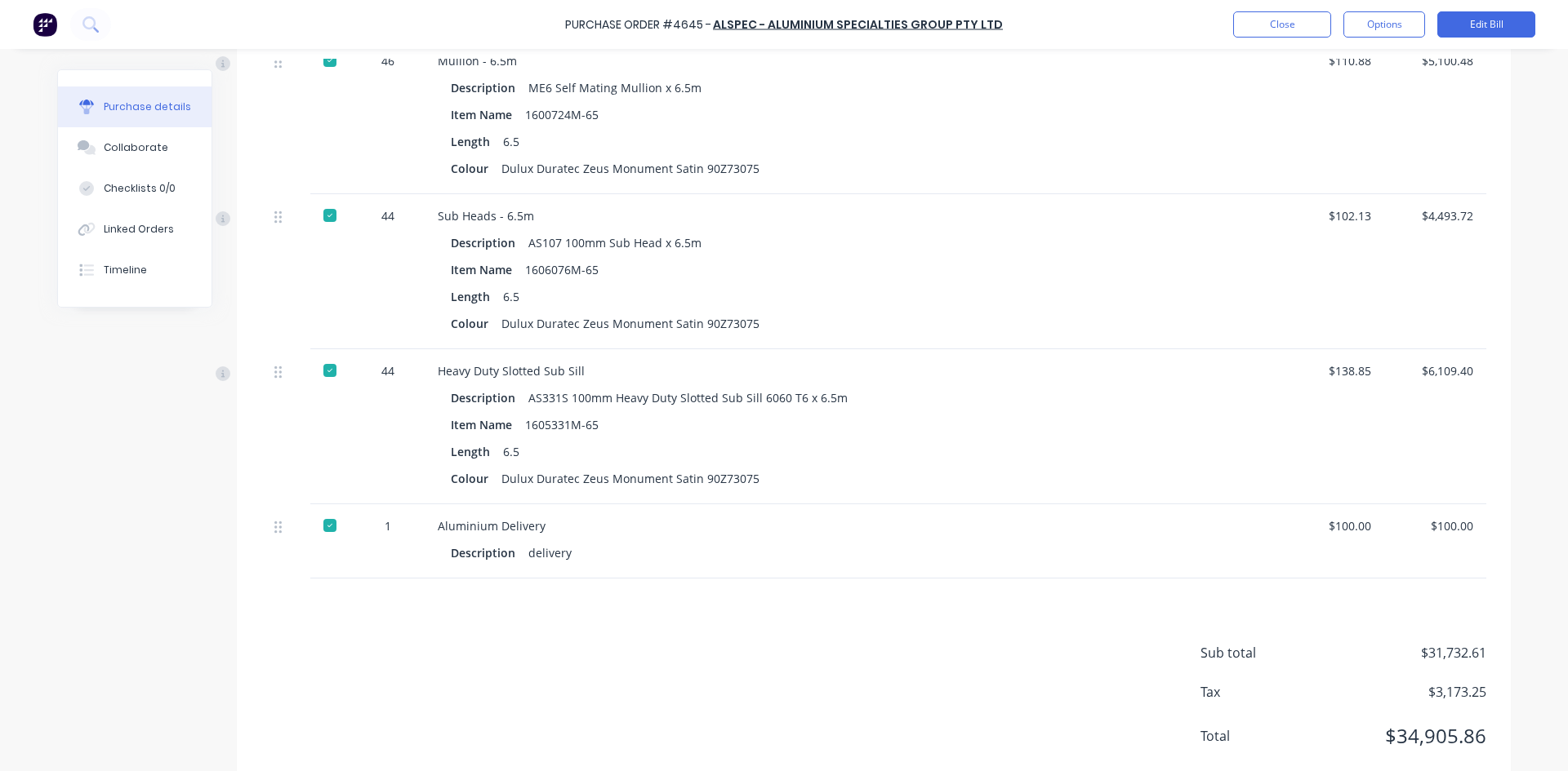
scroll to position [1427, 0]
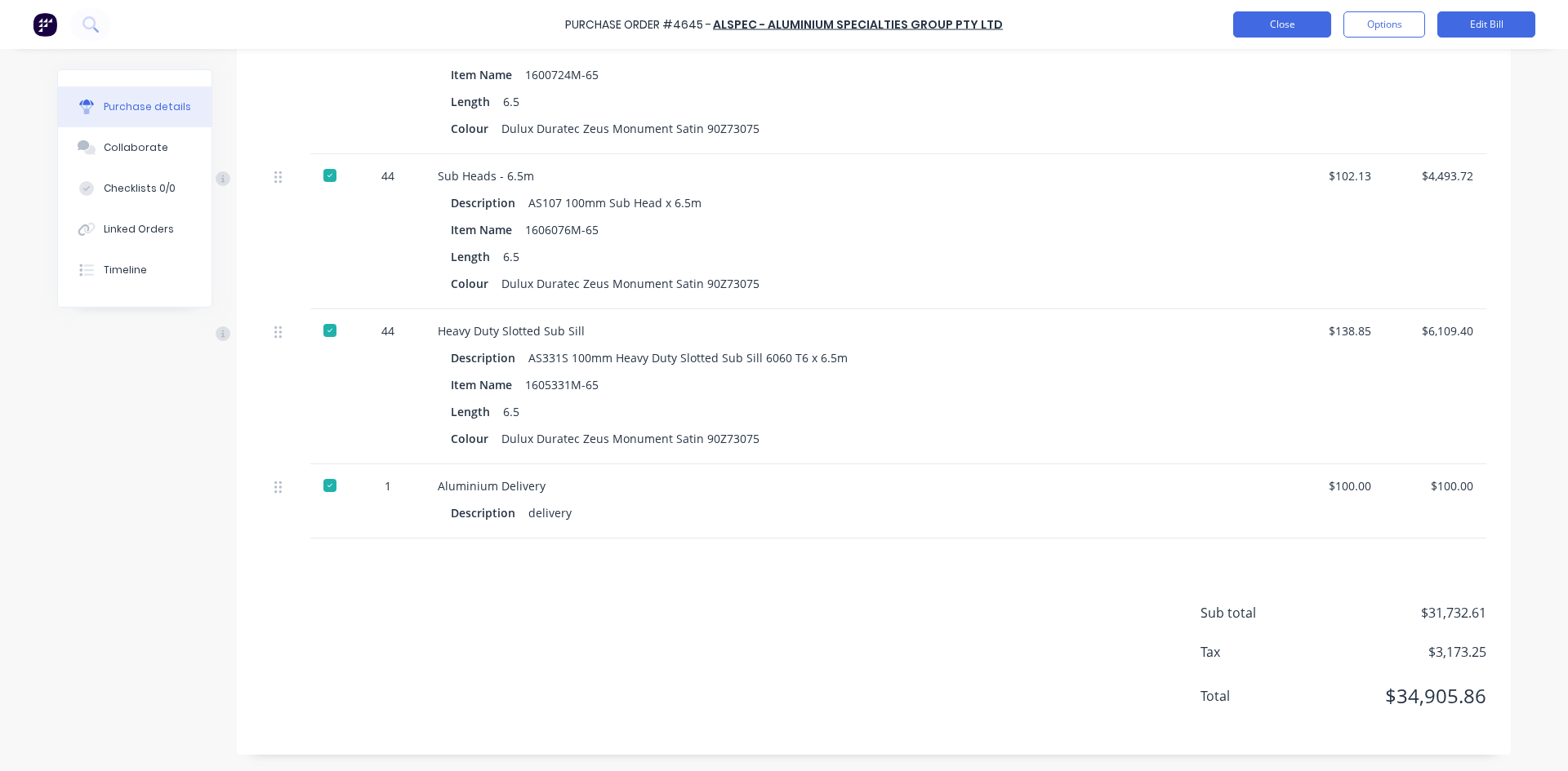
click at [1254, 32] on button "Close" at bounding box center [1282, 24] width 98 height 26
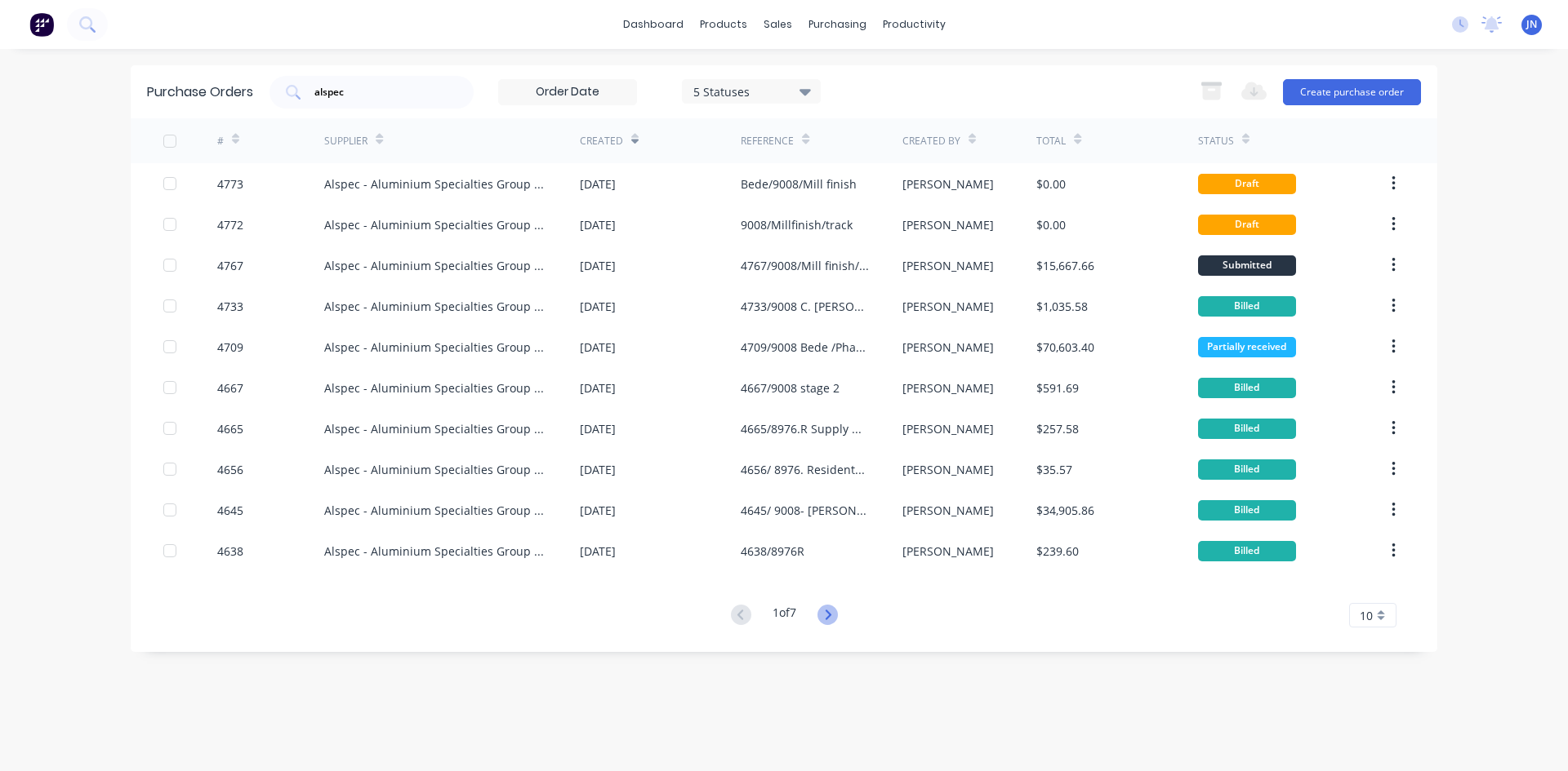
click at [829, 613] on icon at bounding box center [827, 615] width 20 height 20
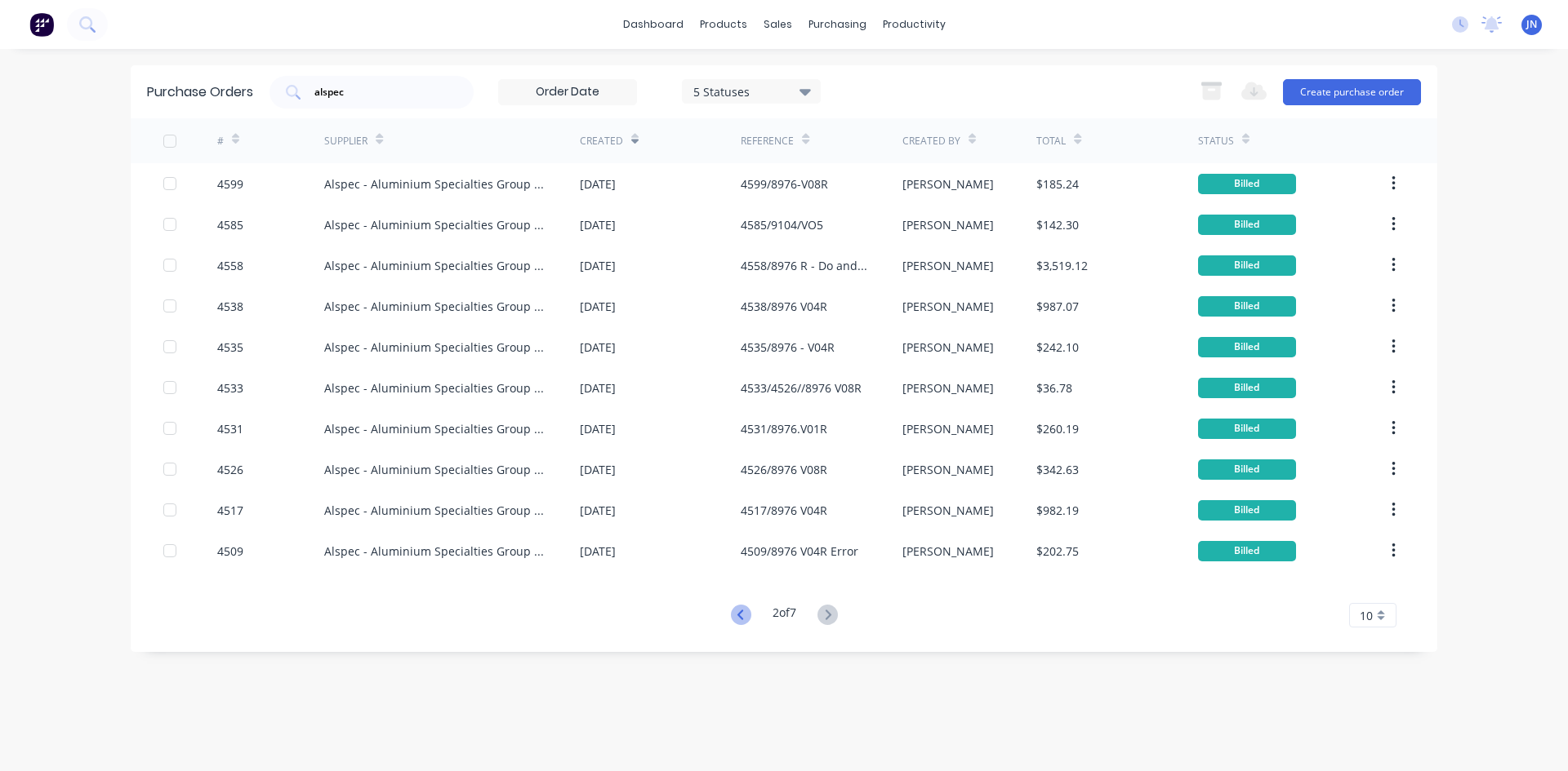
click at [739, 607] on icon at bounding box center [741, 615] width 20 height 20
